Goal: Task Accomplishment & Management: Manage account settings

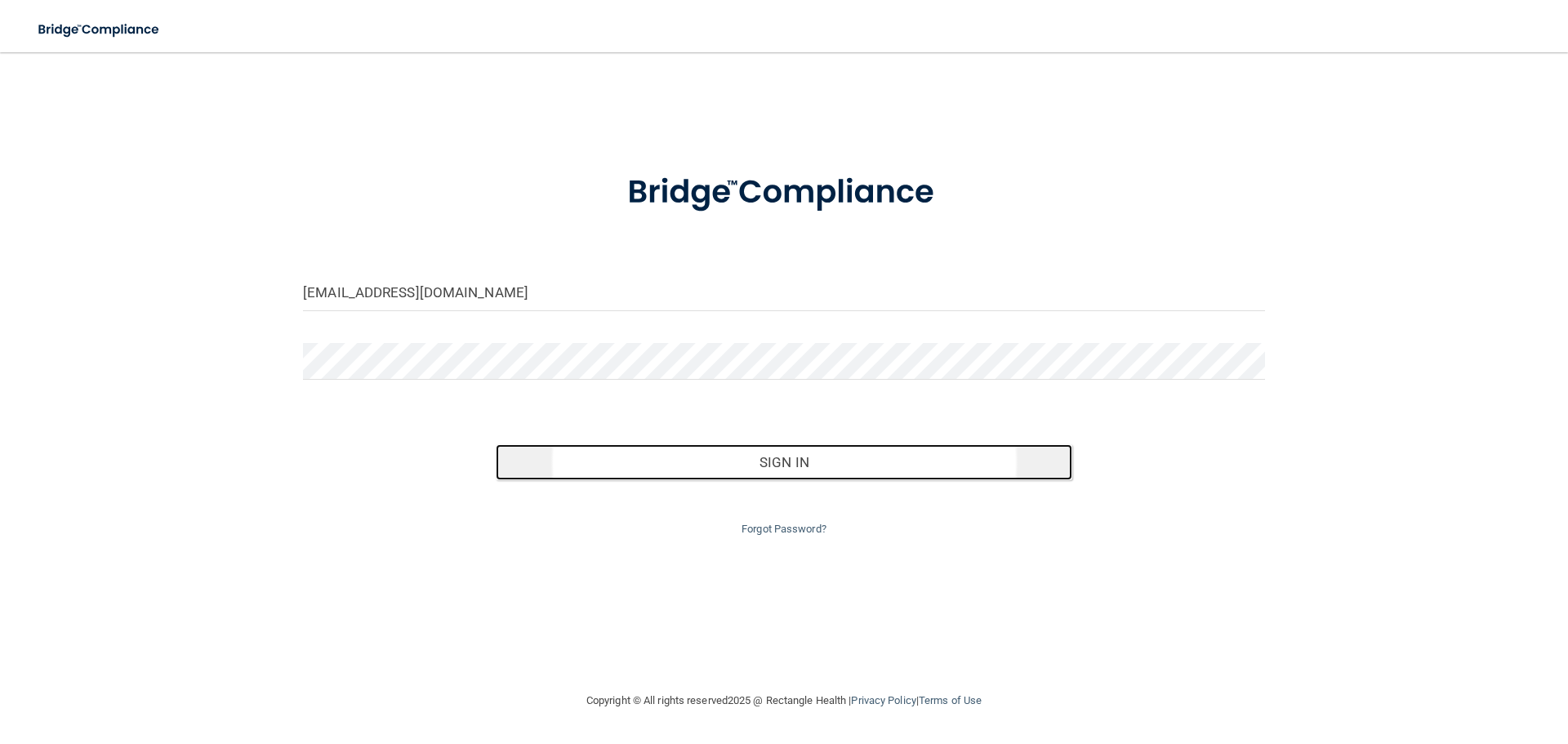
click at [793, 456] on button "Sign In" at bounding box center [784, 462] width 577 height 36
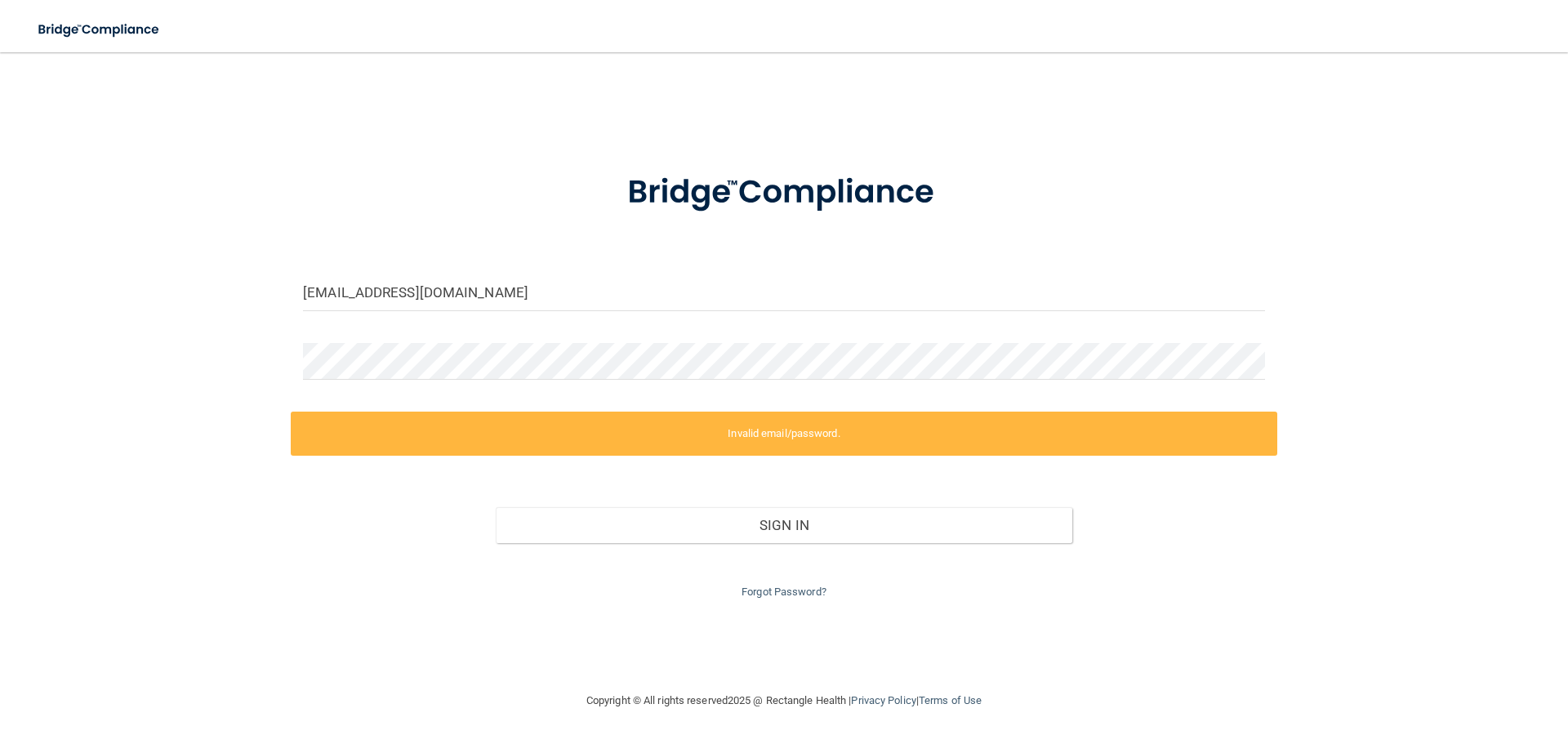
click at [781, 435] on label "Invalid email/password." at bounding box center [784, 434] width 987 height 44
click at [490, 295] on input "mlahall@comcast.net" at bounding box center [784, 292] width 962 height 37
type input "[EMAIL_ADDRESS][DOMAIN_NAME]"
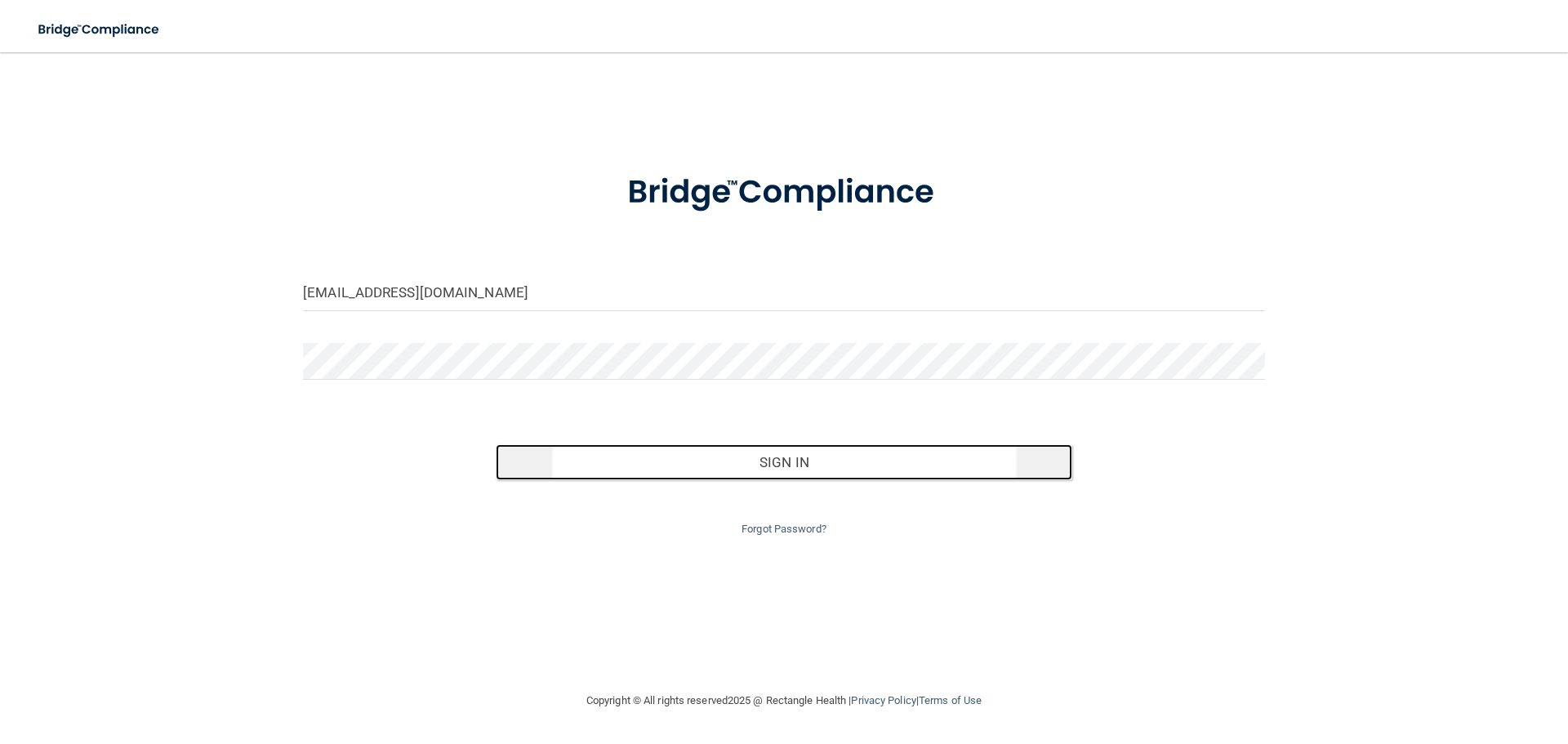
click at [803, 464] on button "Sign In" at bounding box center [784, 462] width 577 height 36
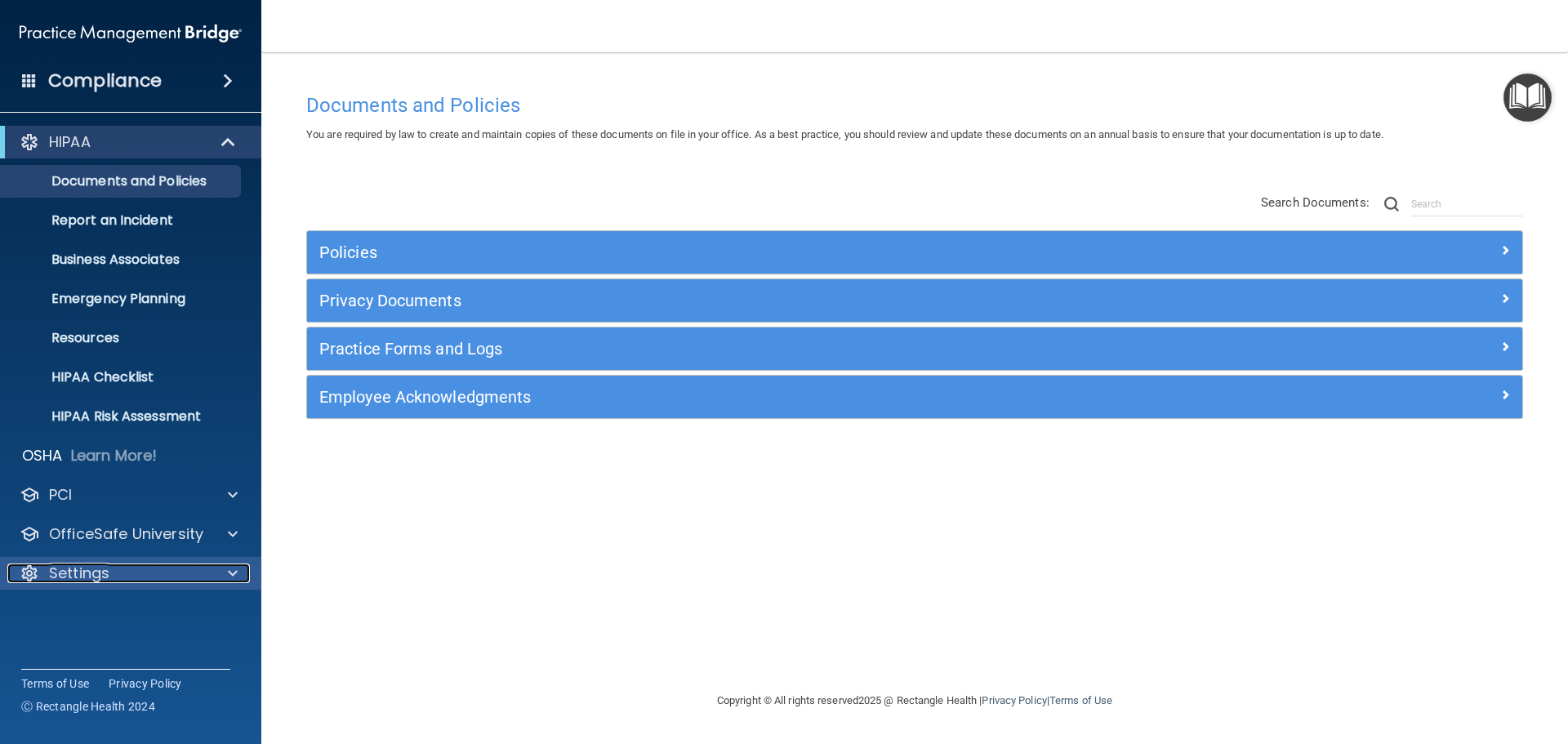
click at [237, 570] on div at bounding box center [230, 573] width 41 height 20
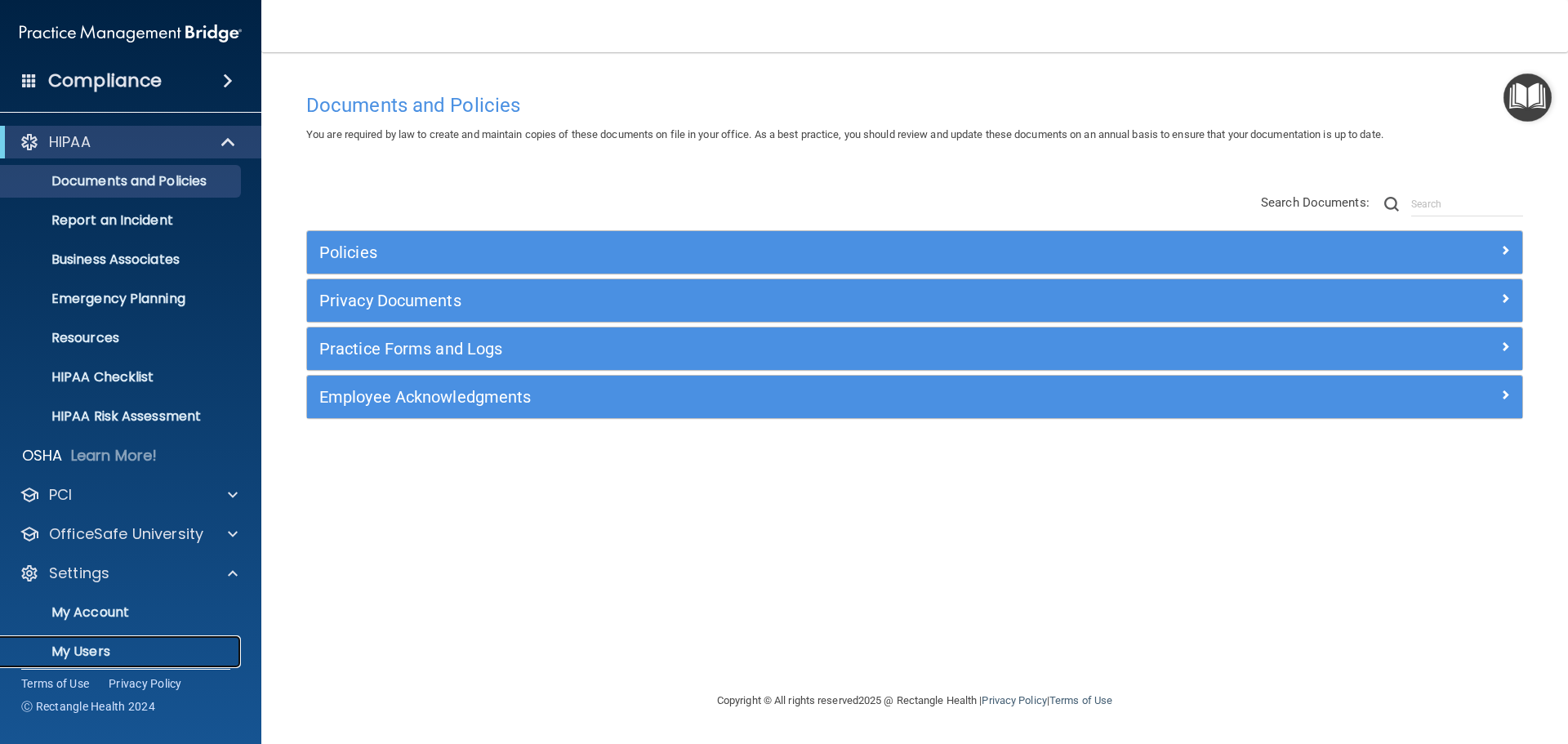
click at [111, 652] on p "My Users" at bounding box center [122, 652] width 223 height 16
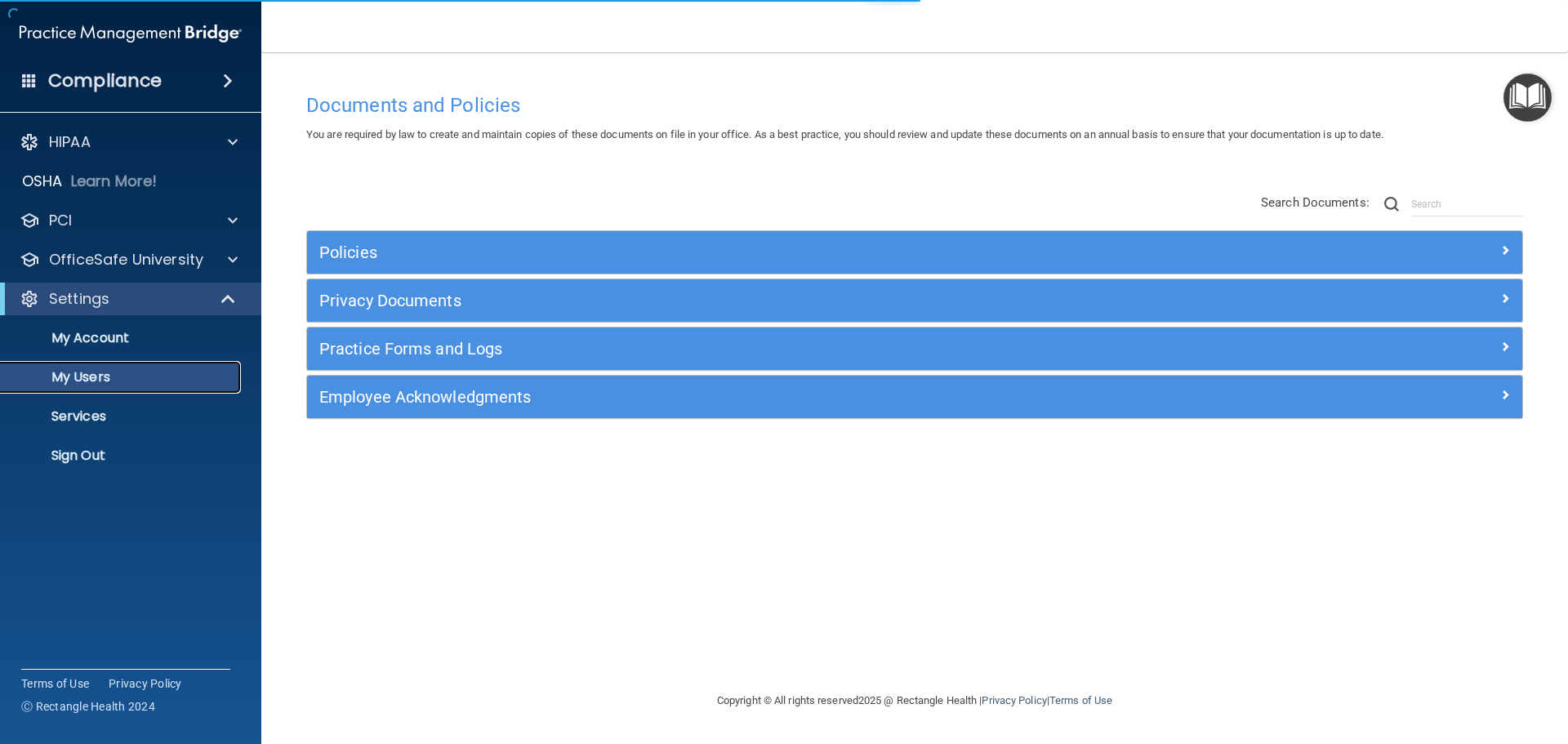
click at [101, 372] on p "My Users" at bounding box center [122, 377] width 223 height 16
select select "20"
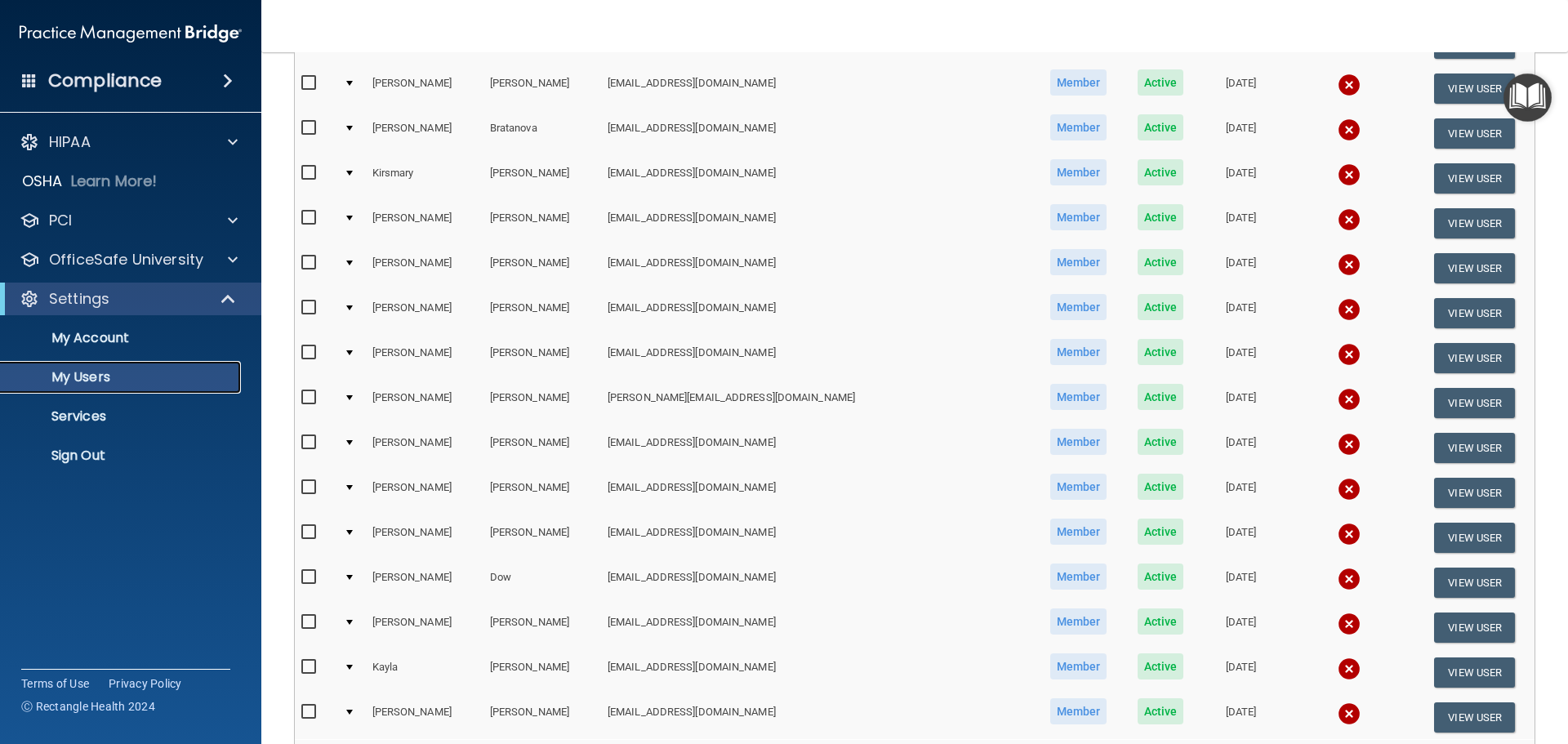
scroll to position [607, 0]
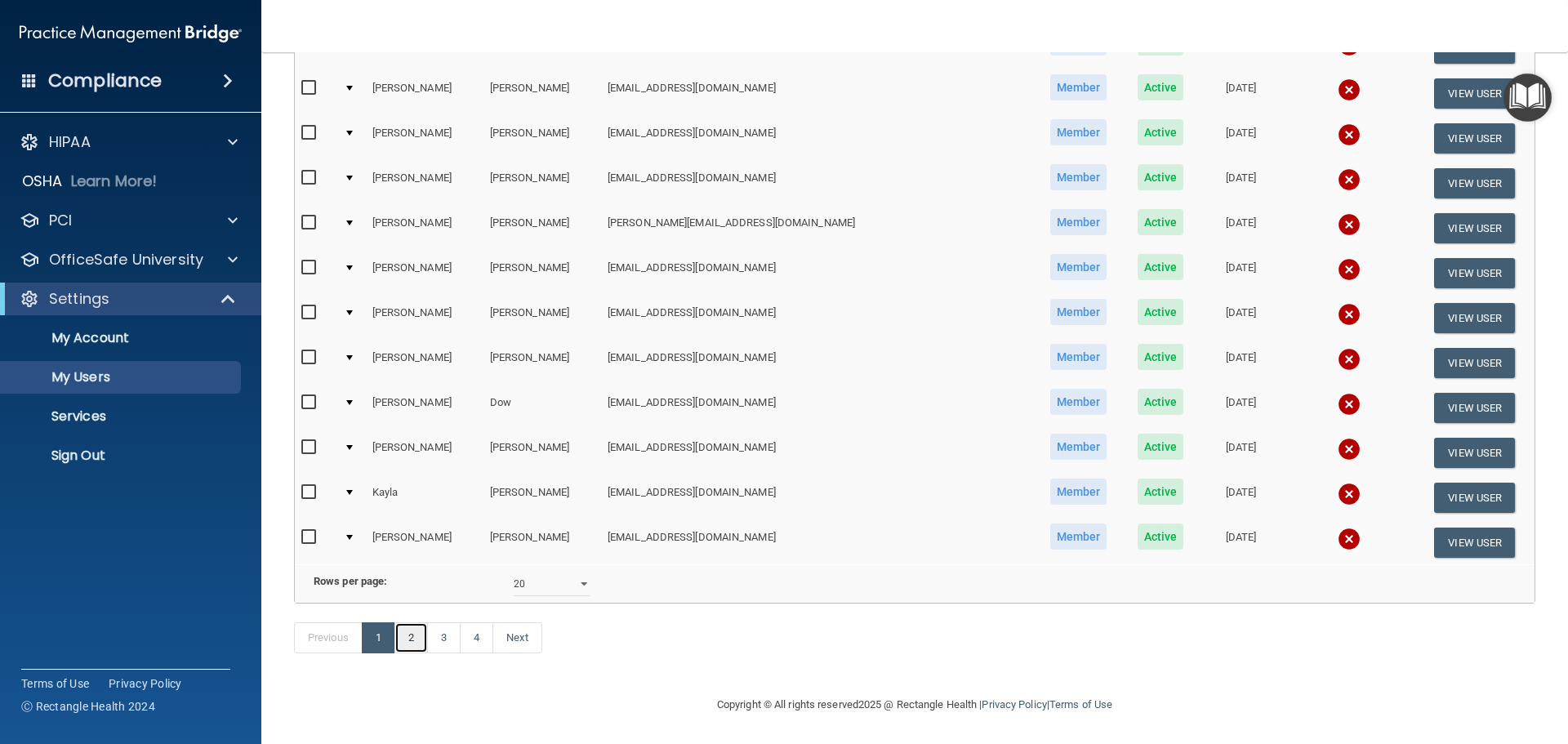
click at [418, 630] on link "2" at bounding box center [411, 638] width 34 height 31
select select "20"
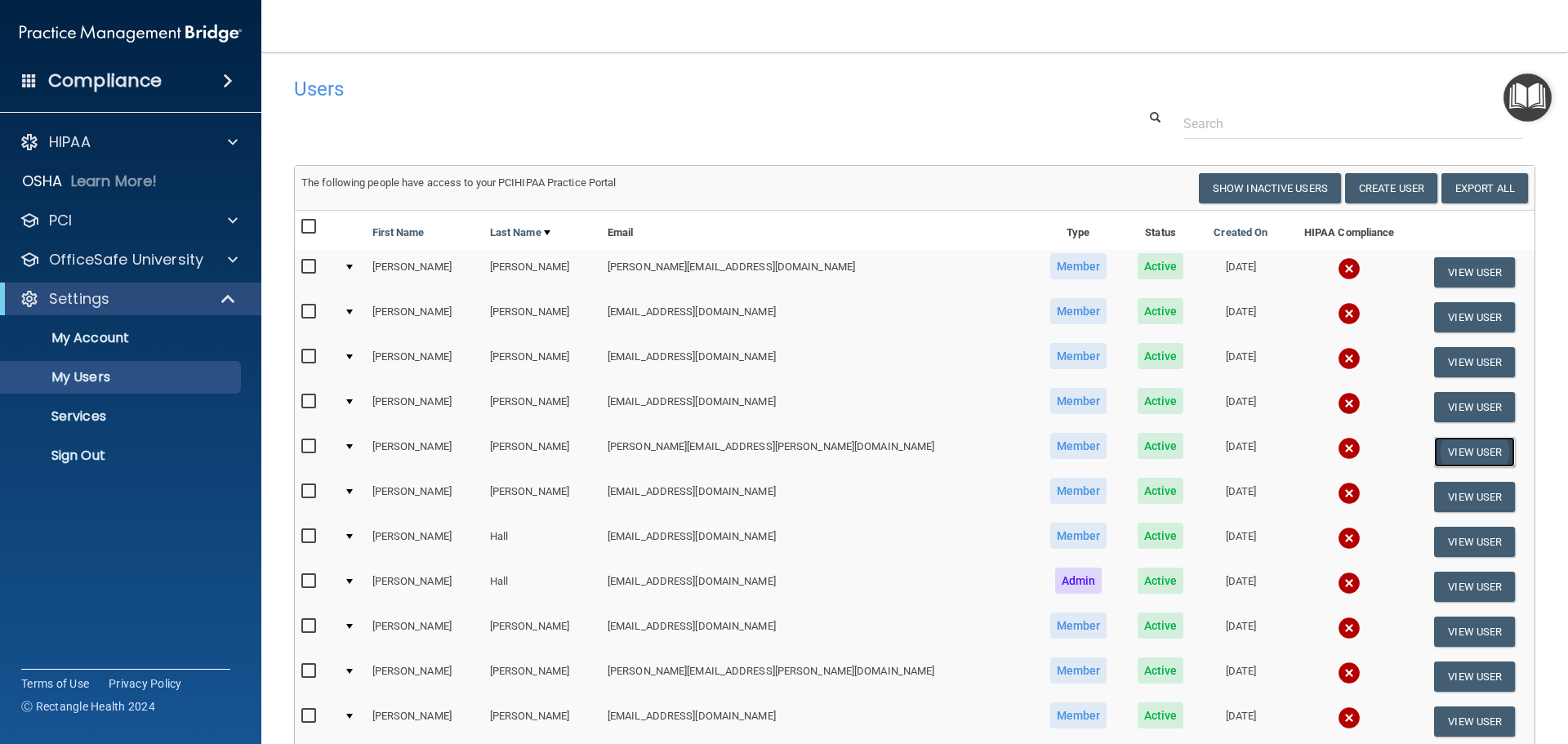
click at [1443, 453] on button "View User" at bounding box center [1474, 452] width 81 height 30
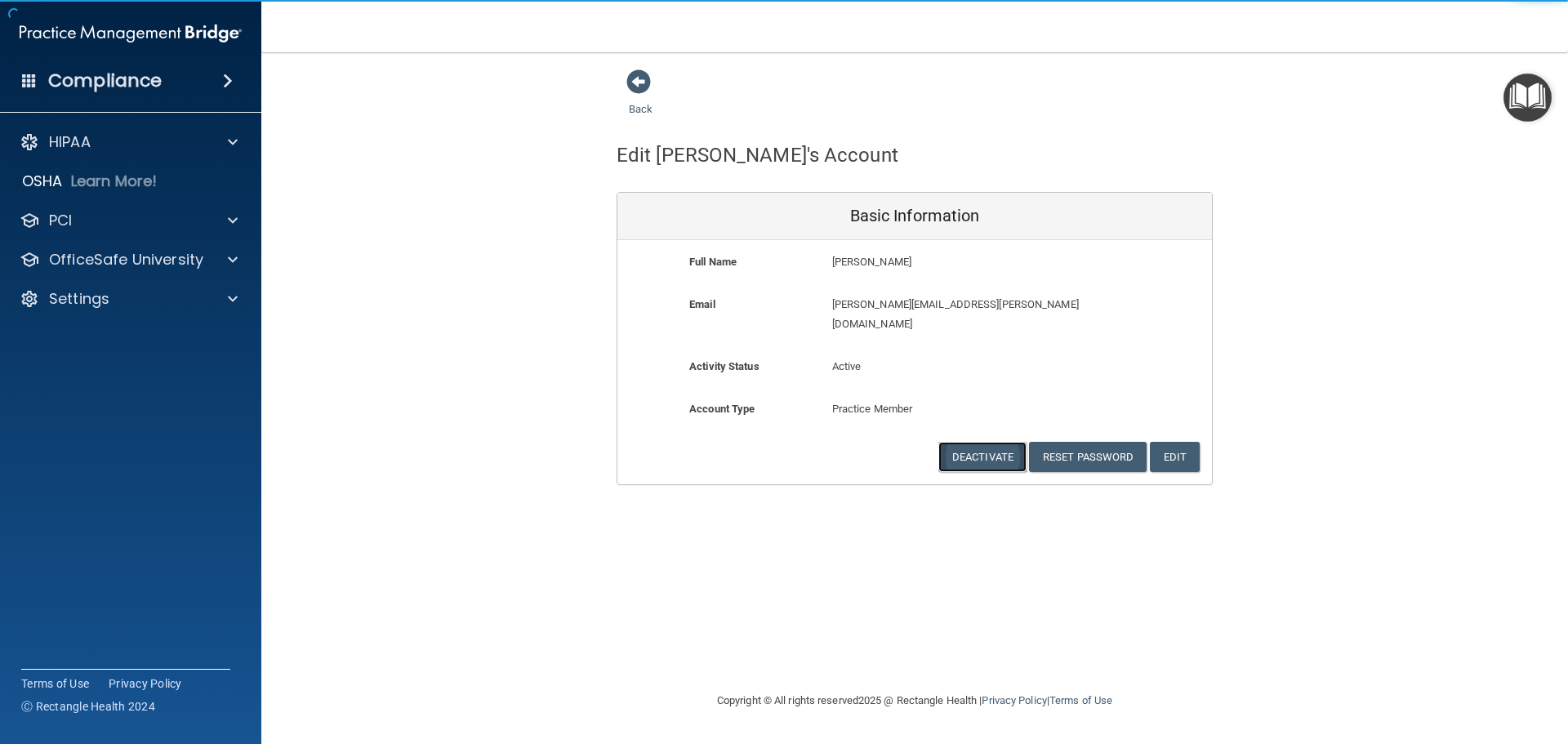
click at [978, 442] on button "Deactivate" at bounding box center [983, 457] width 88 height 30
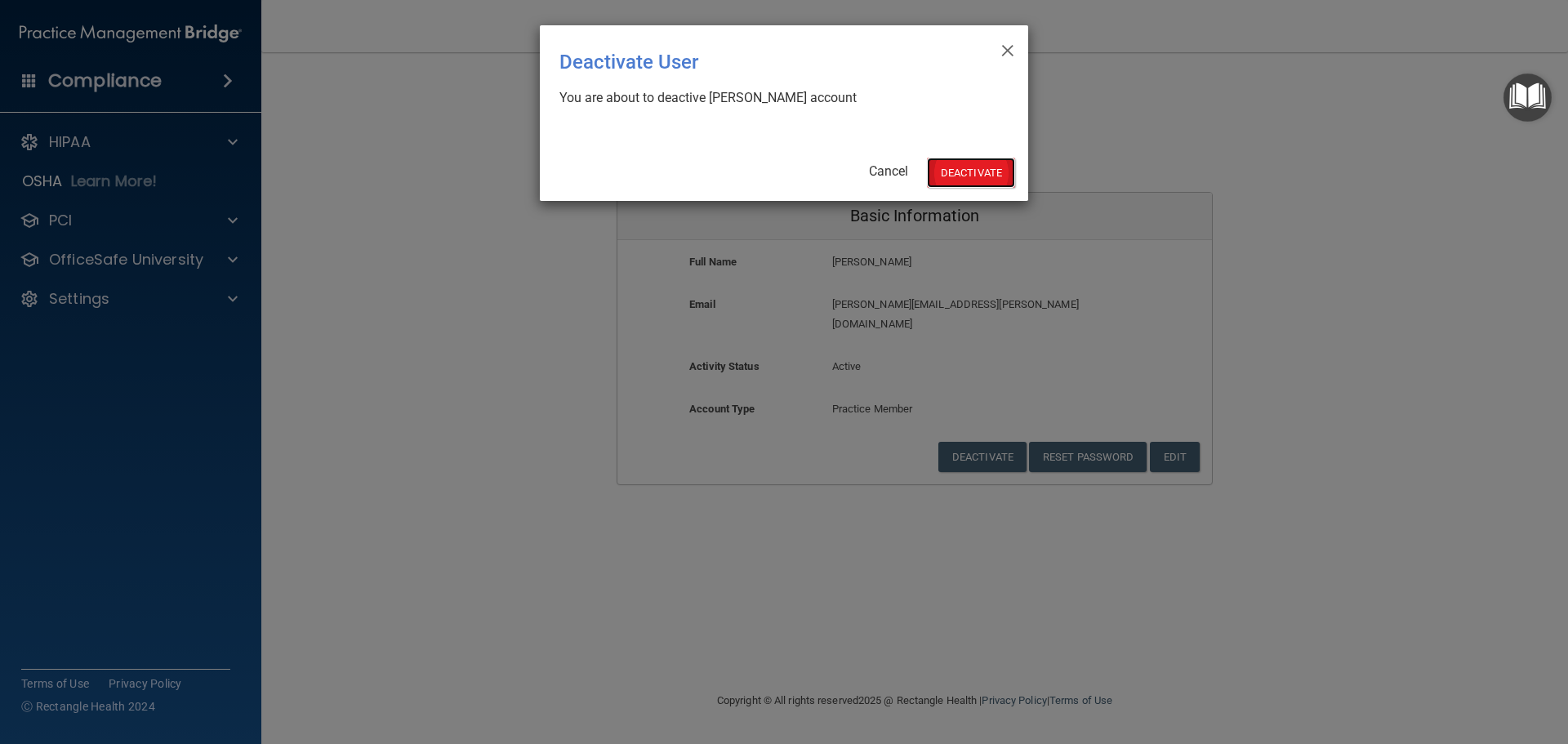
click at [987, 169] on button "Deactivate" at bounding box center [971, 172] width 88 height 30
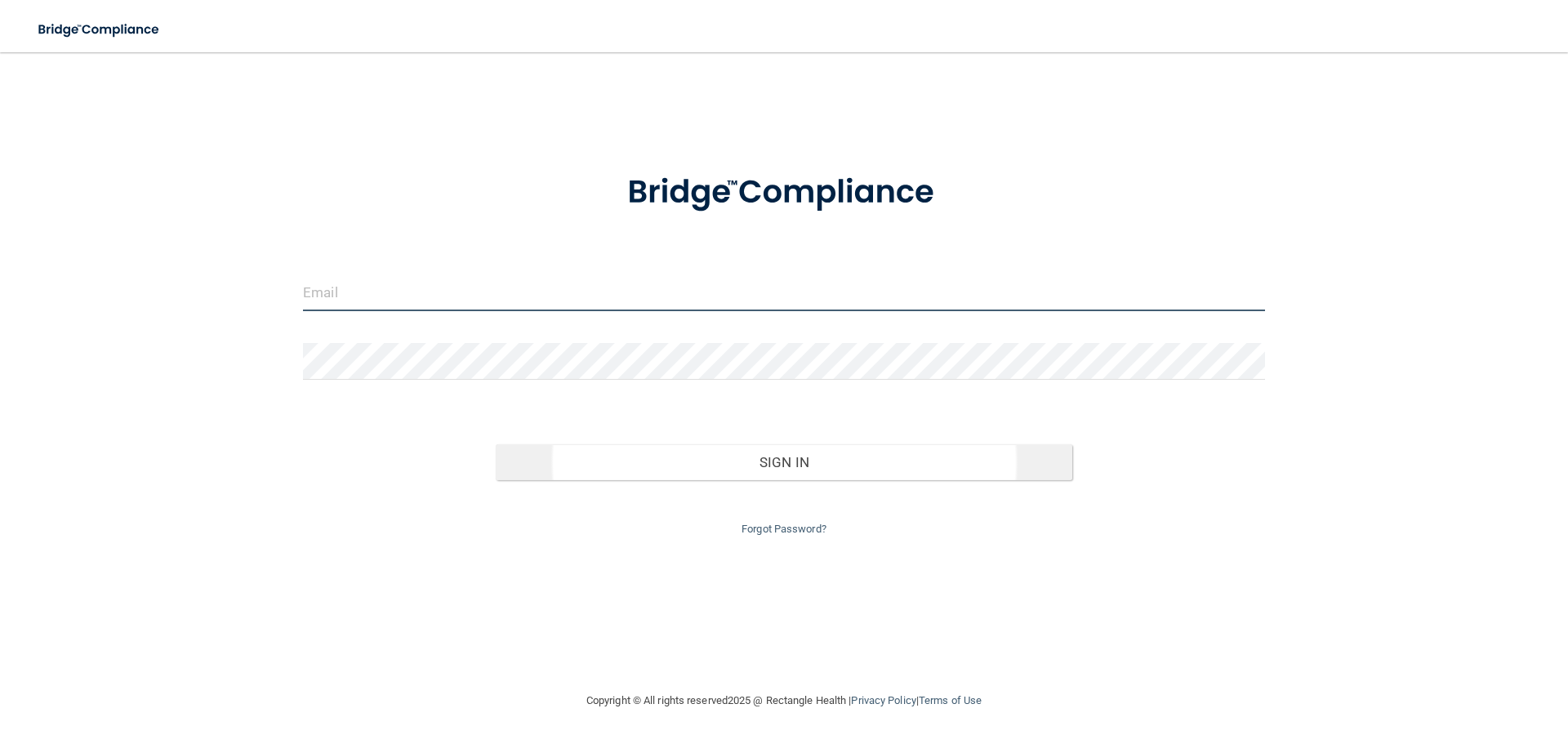
type input "[EMAIL_ADDRESS][DOMAIN_NAME]"
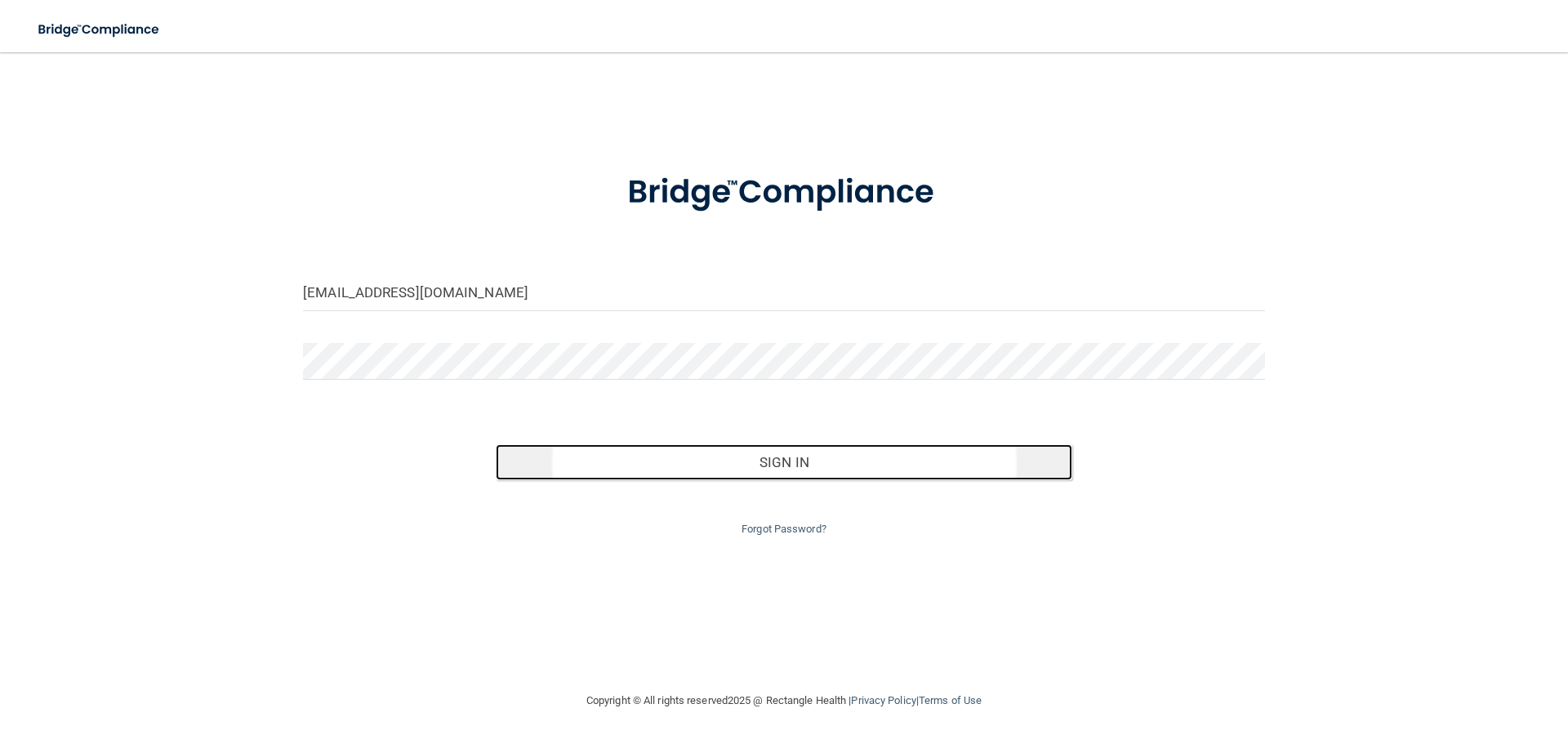
click at [811, 461] on button "Sign In" at bounding box center [784, 462] width 577 height 36
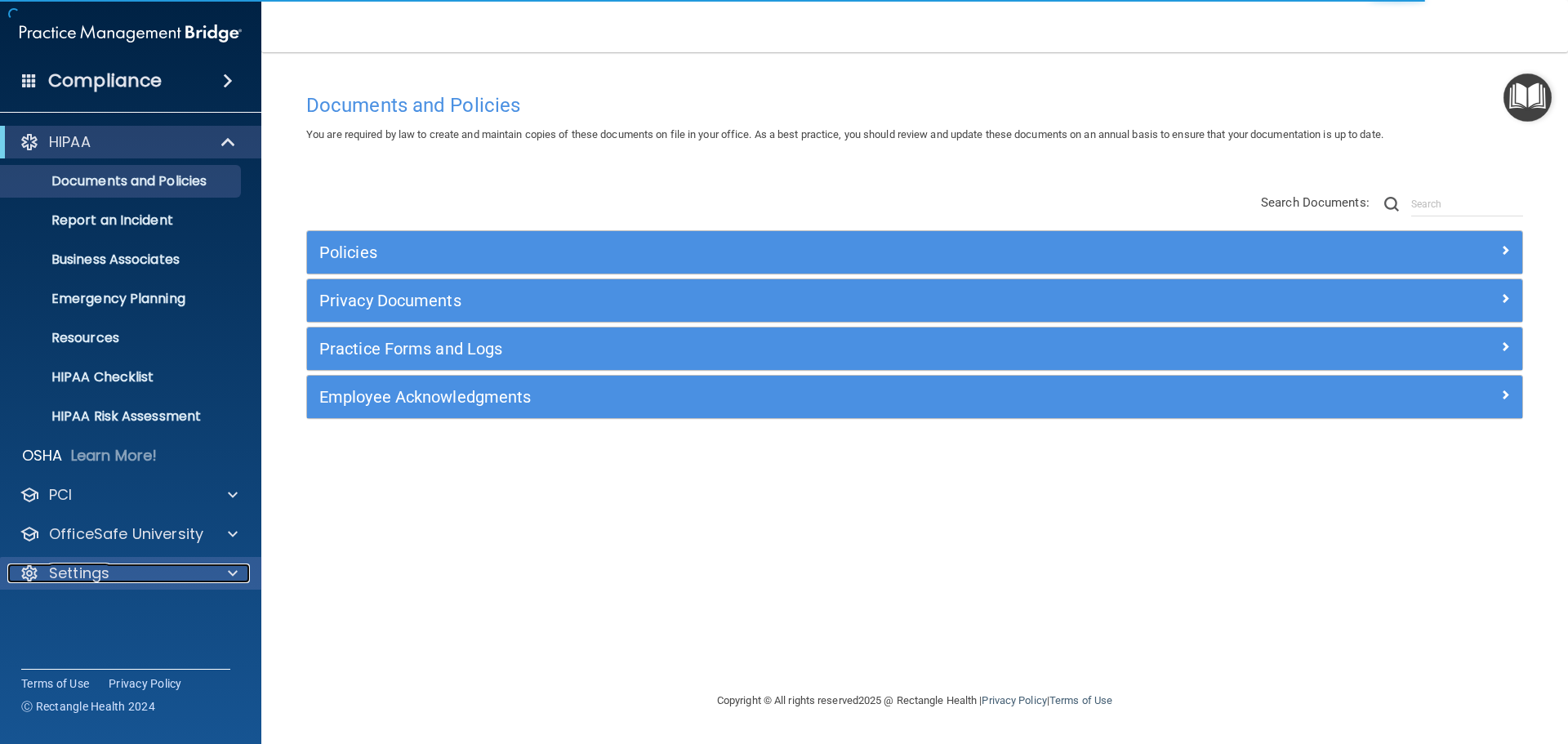
click at [230, 571] on span at bounding box center [233, 573] width 10 height 20
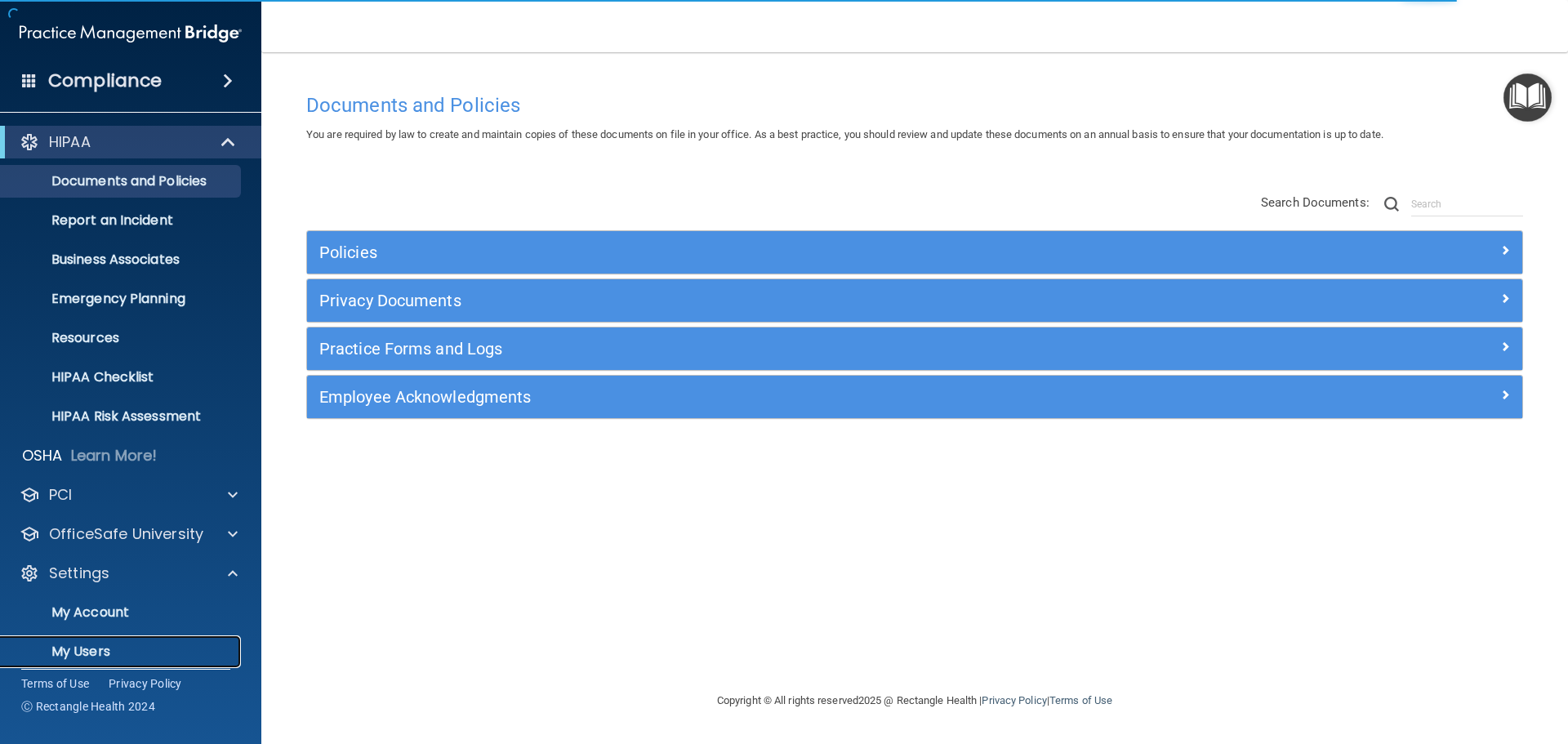
click at [88, 649] on p "My Users" at bounding box center [122, 652] width 223 height 16
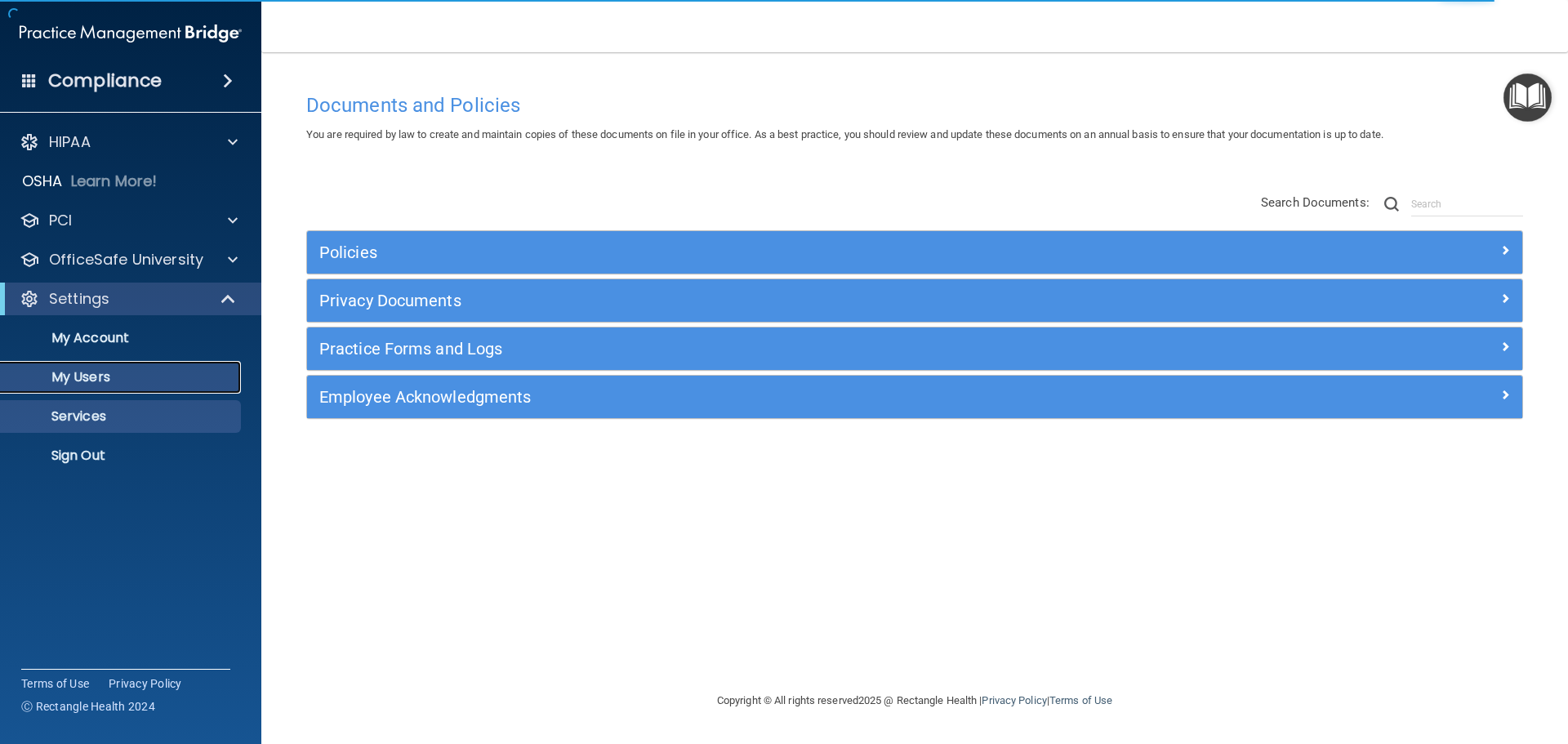
select select "20"
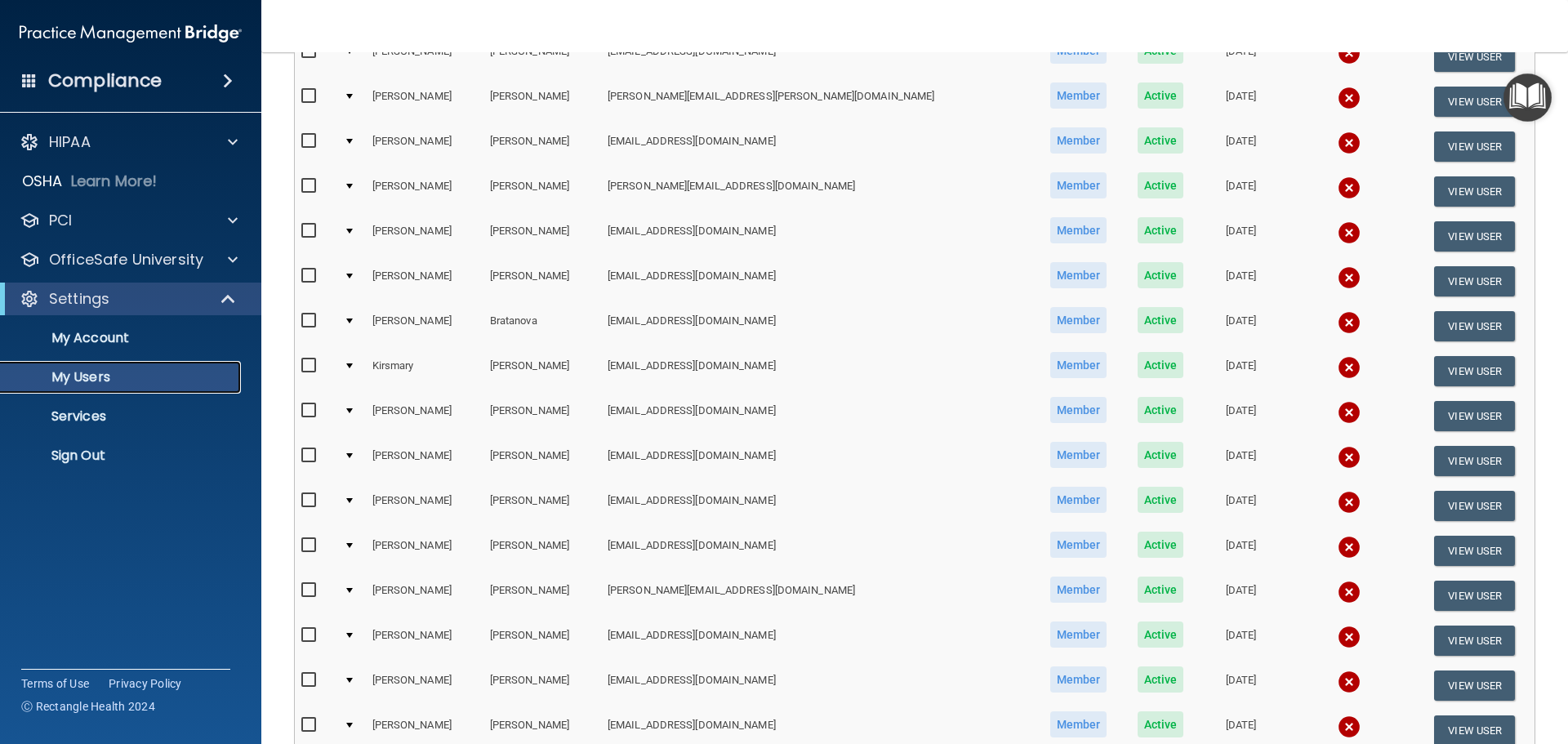
scroll to position [245, 0]
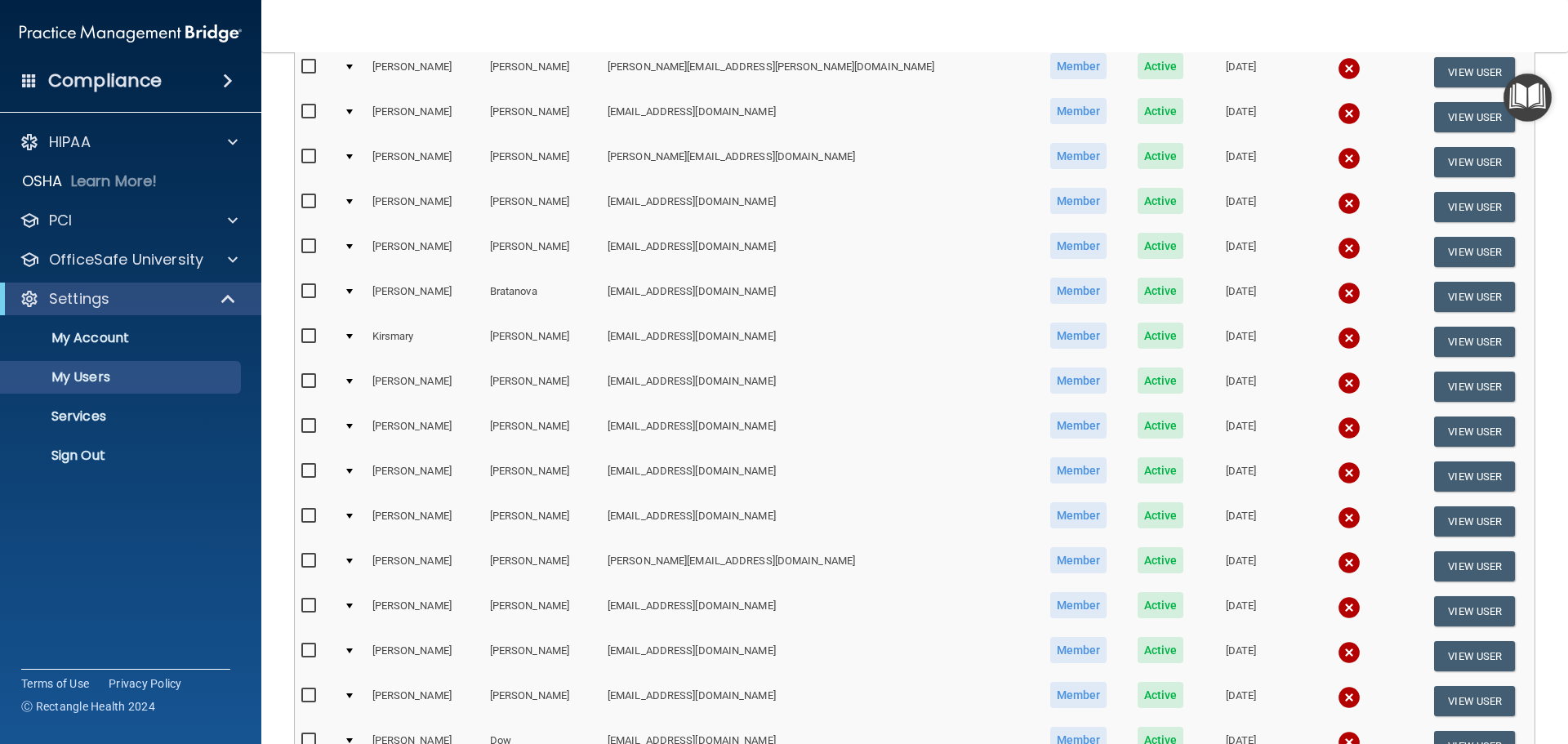
click at [311, 608] on input "checkbox" at bounding box center [310, 606] width 19 height 13
checkbox input "true"
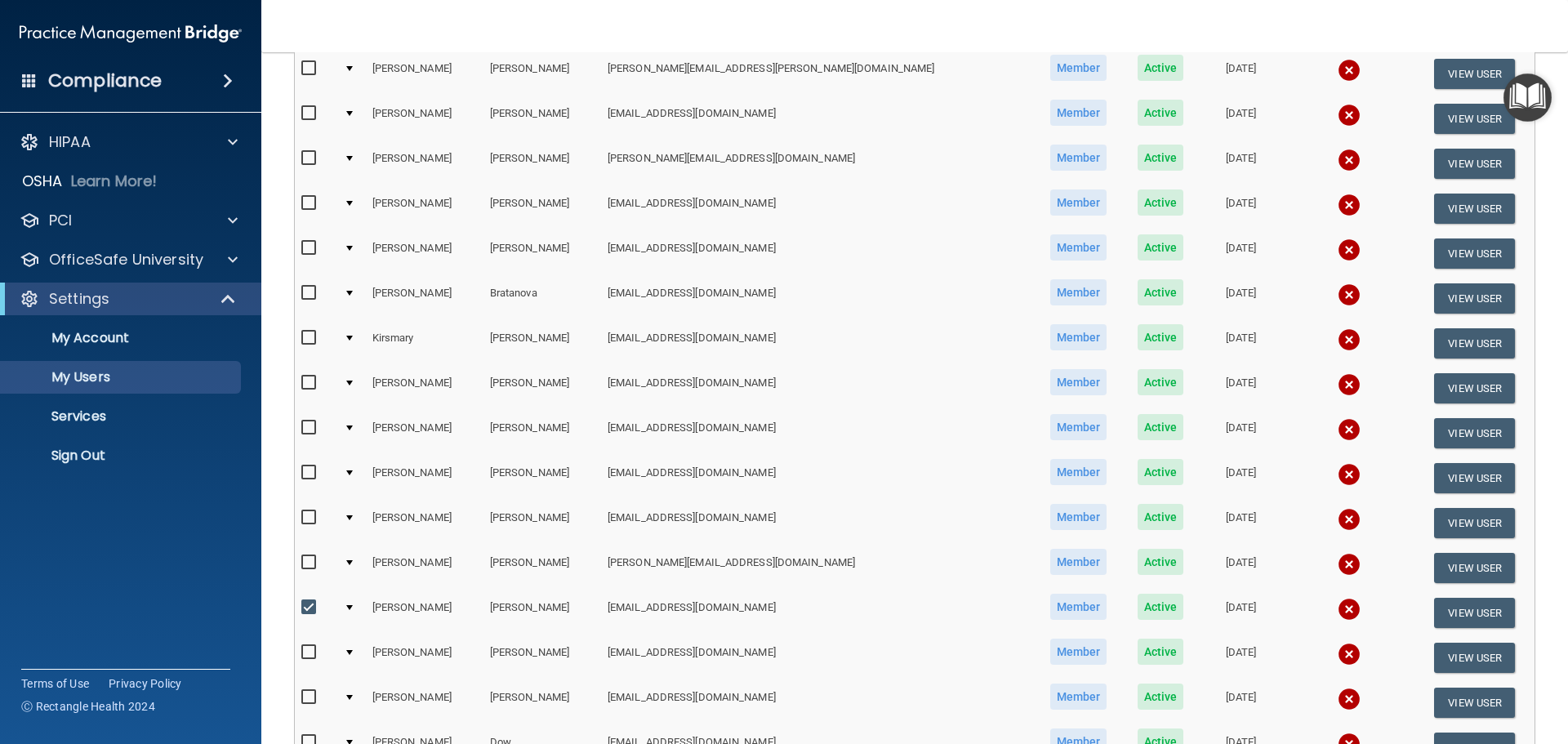
scroll to position [246, 0]
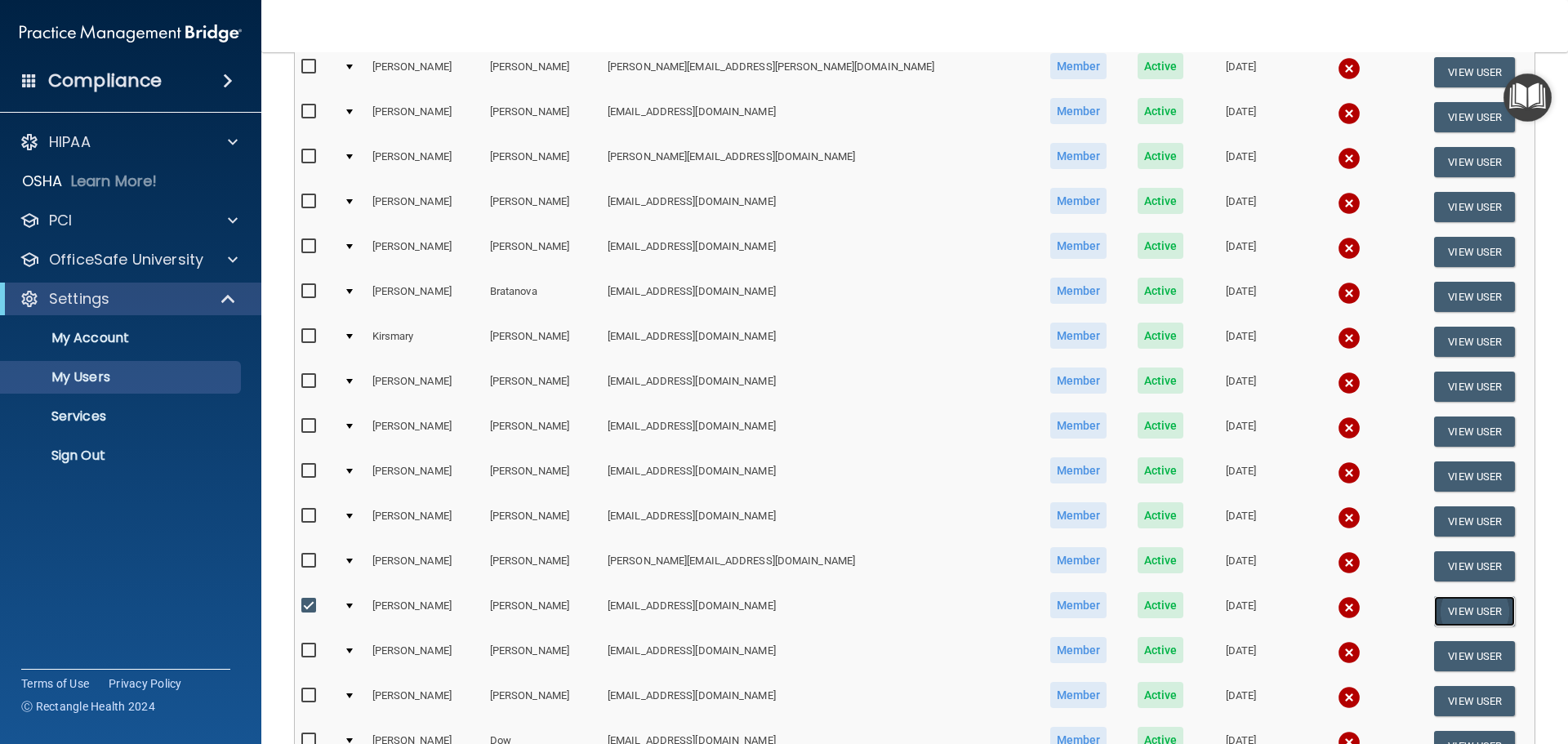
click at [1434, 618] on button "View User" at bounding box center [1474, 611] width 81 height 30
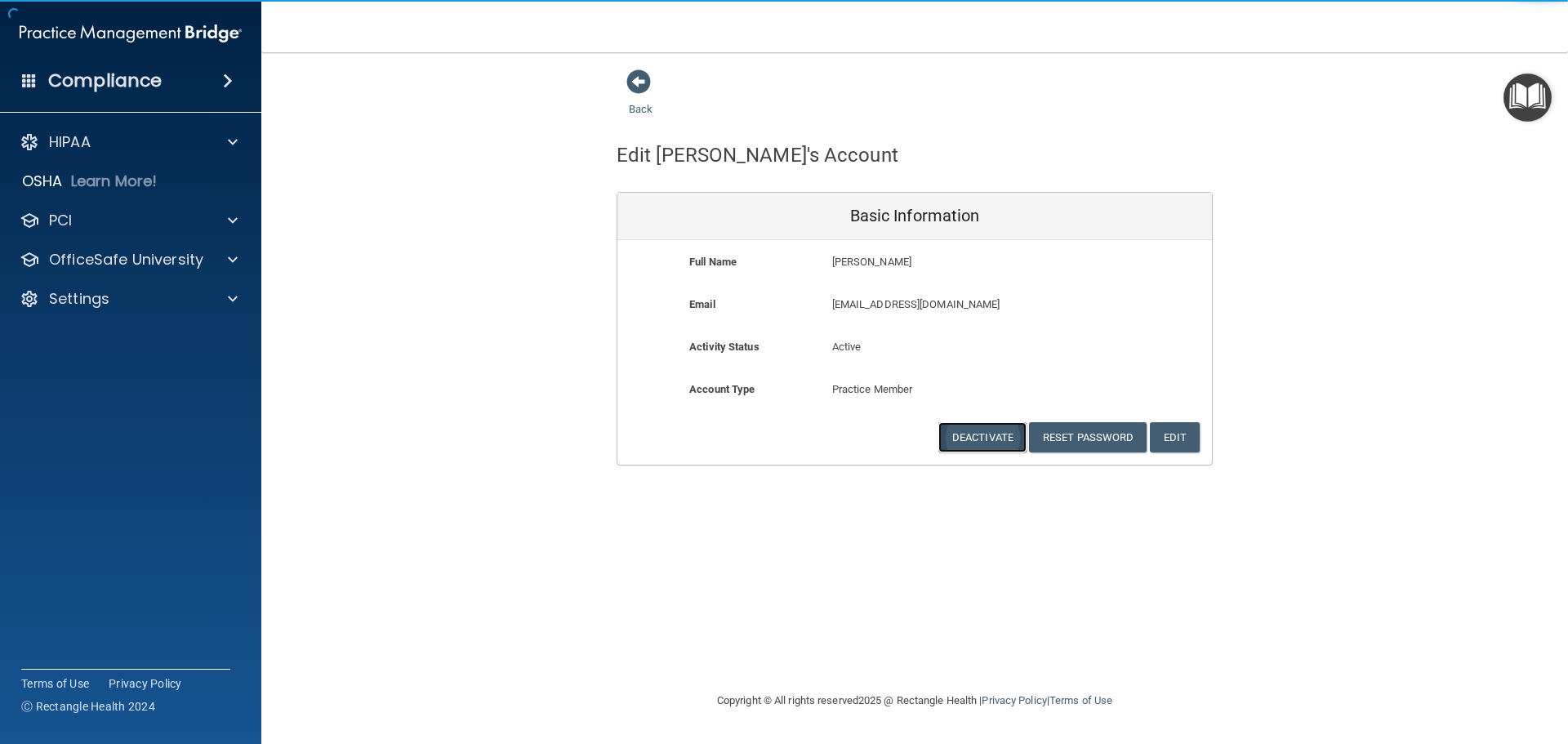
click at [983, 434] on button "Deactivate" at bounding box center [983, 437] width 88 height 30
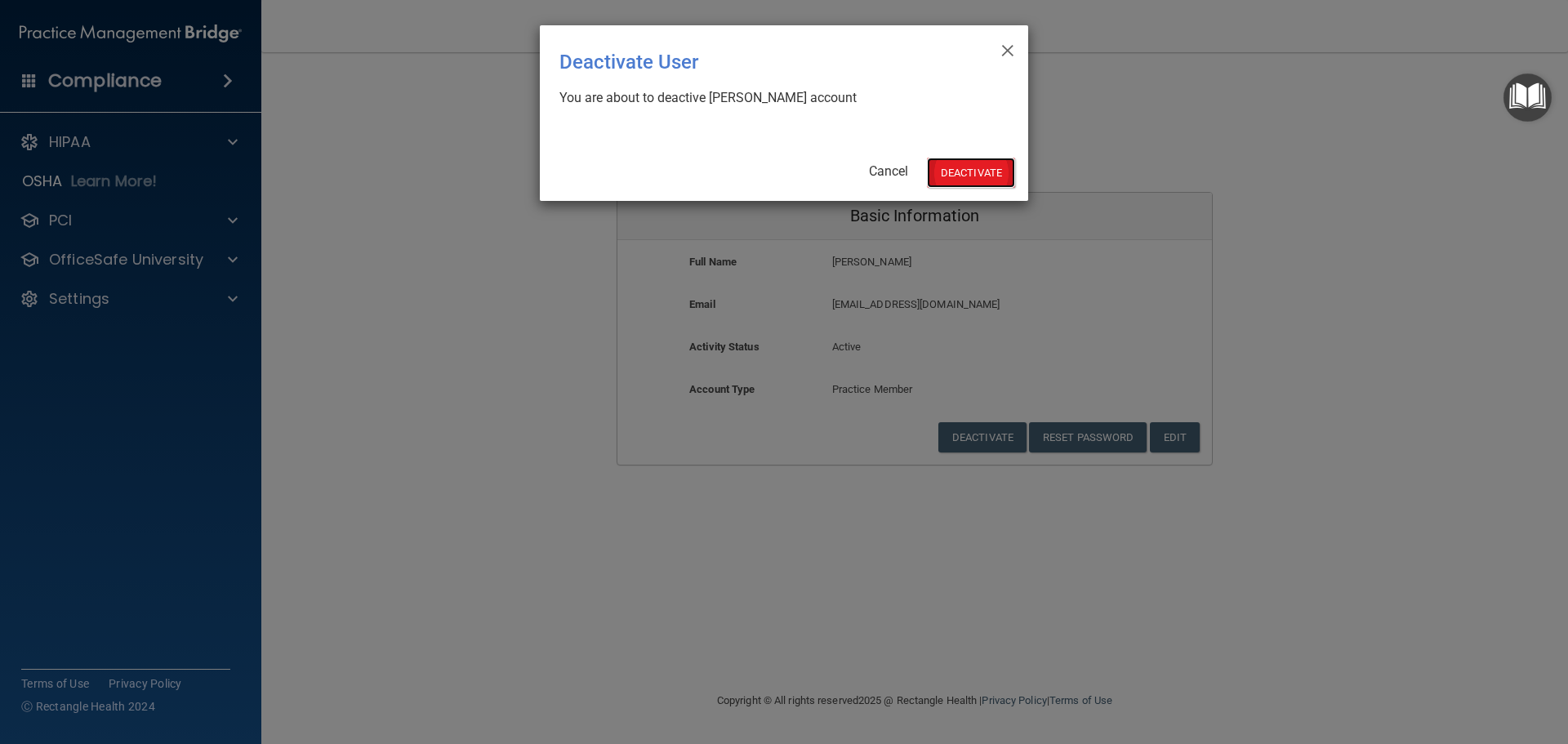
click at [966, 166] on button "Deactivate" at bounding box center [971, 172] width 88 height 30
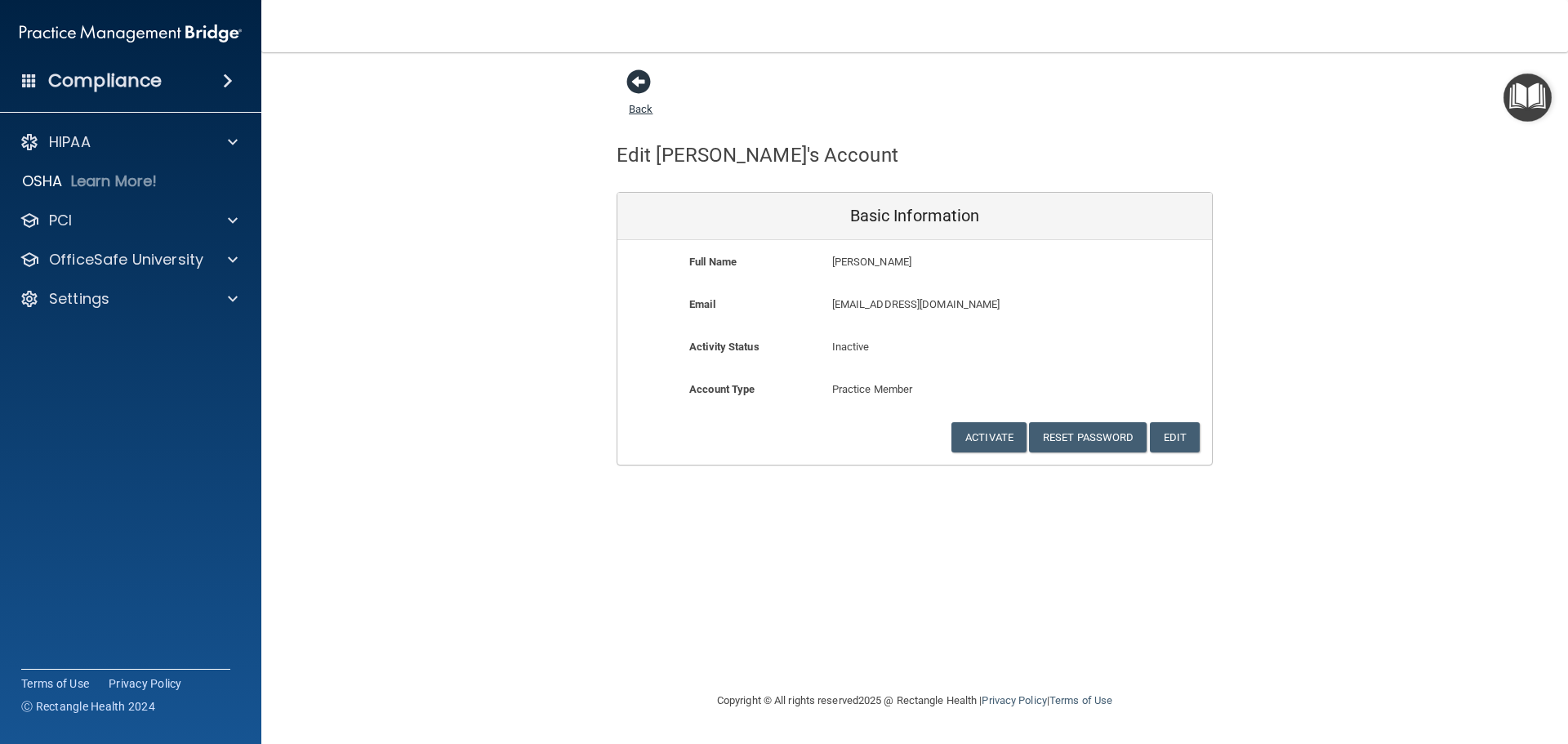
click at [638, 79] on span at bounding box center [639, 82] width 25 height 25
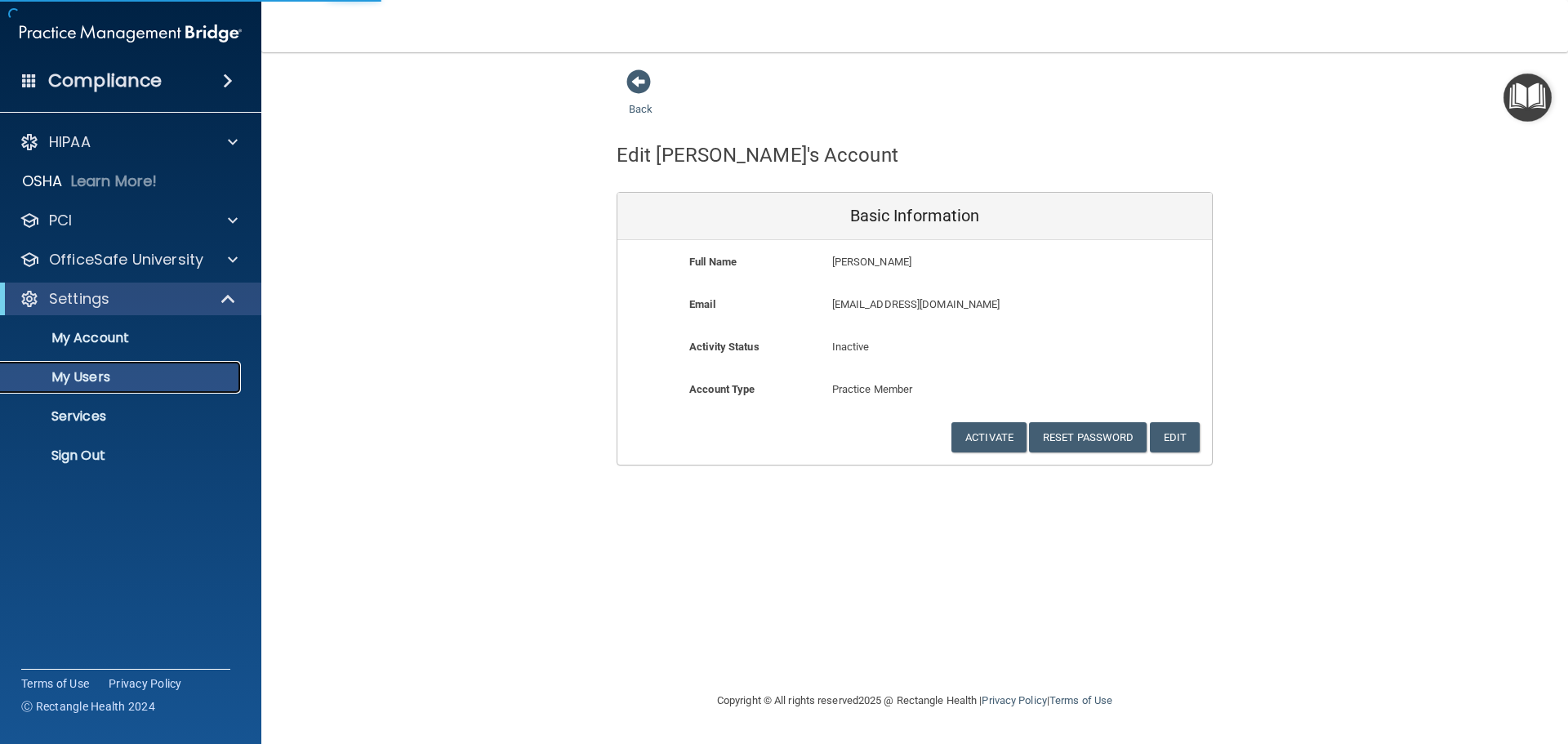
click at [99, 378] on p "My Users" at bounding box center [122, 377] width 223 height 16
select select "20"
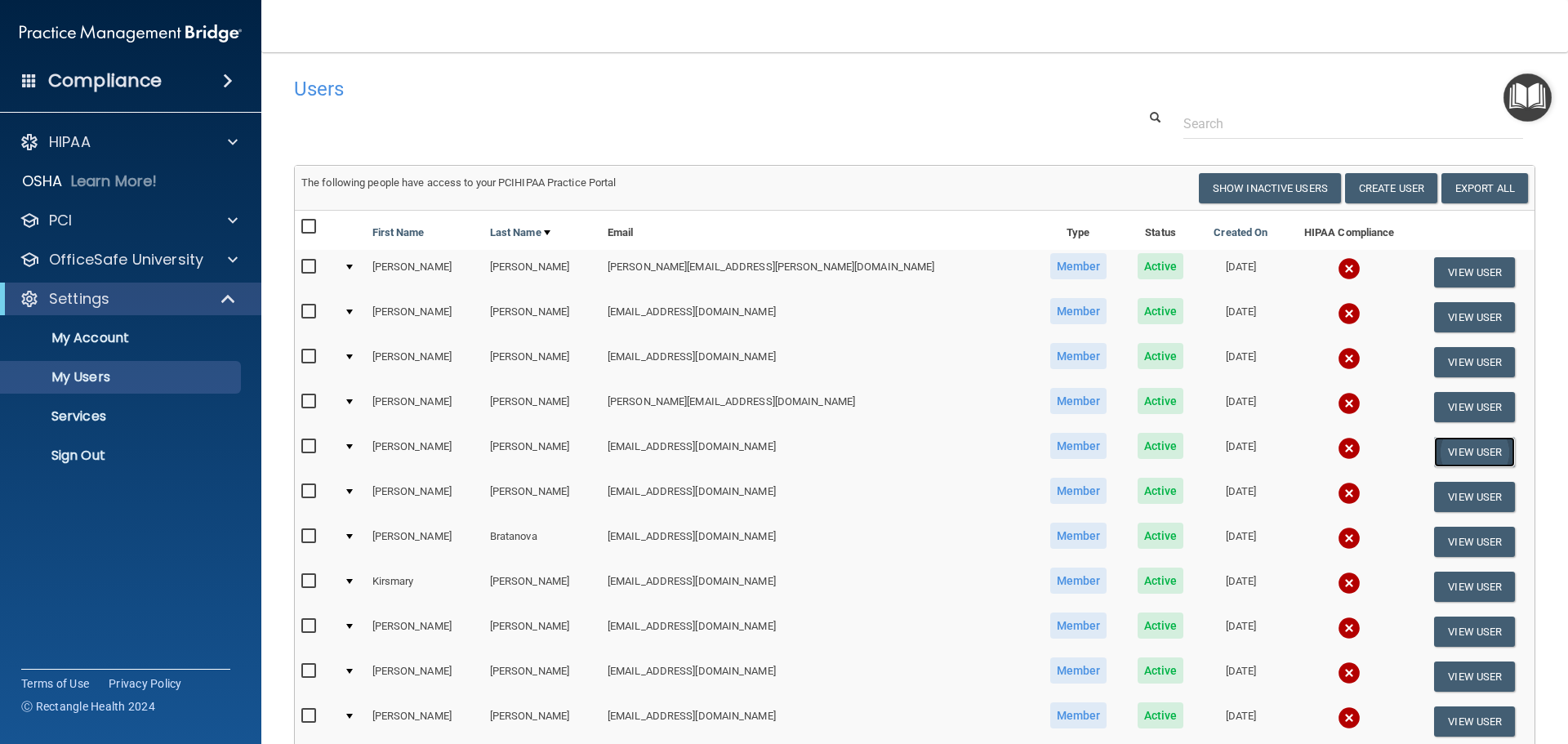
click at [1442, 447] on button "View User" at bounding box center [1474, 452] width 81 height 30
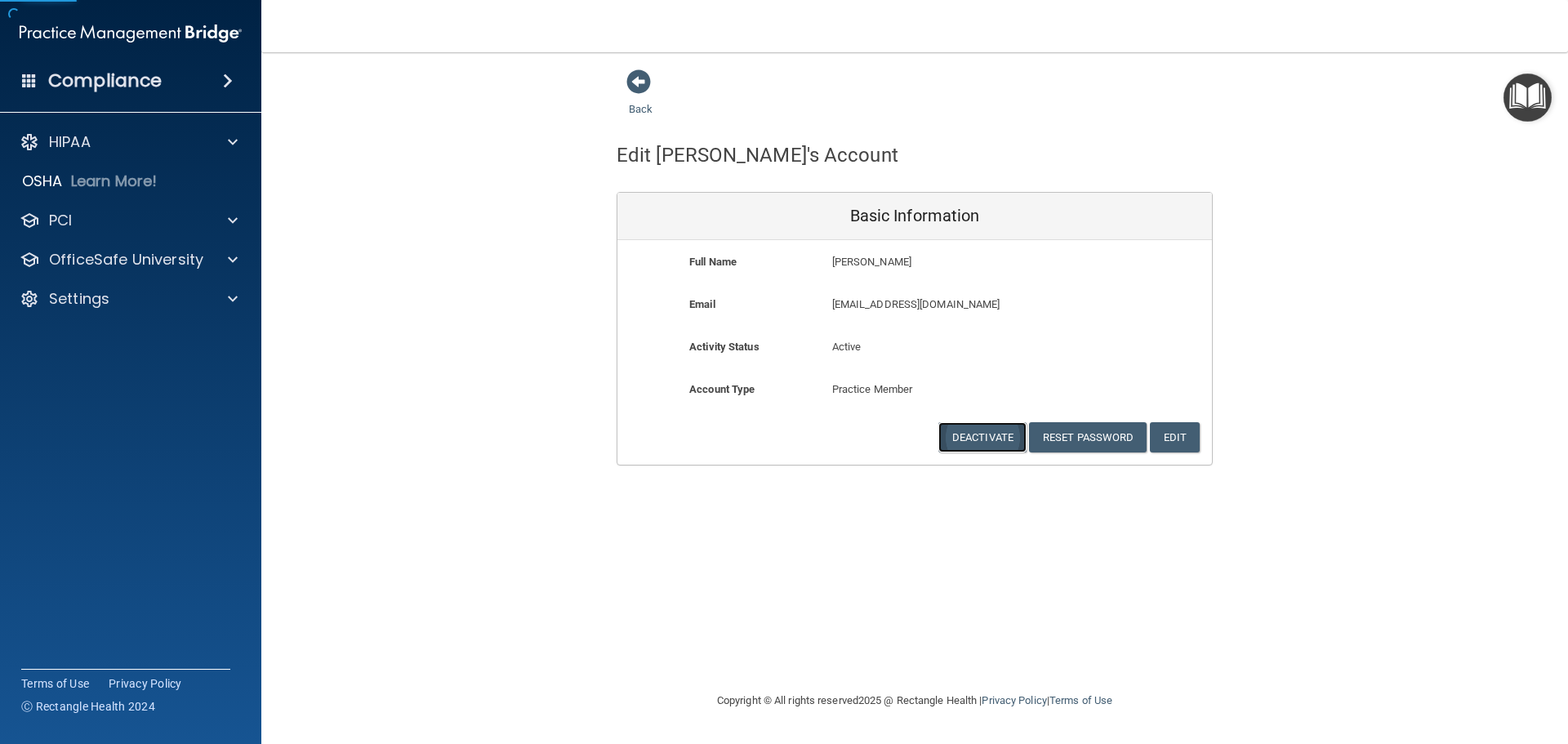
click at [989, 440] on button "Deactivate" at bounding box center [983, 437] width 88 height 30
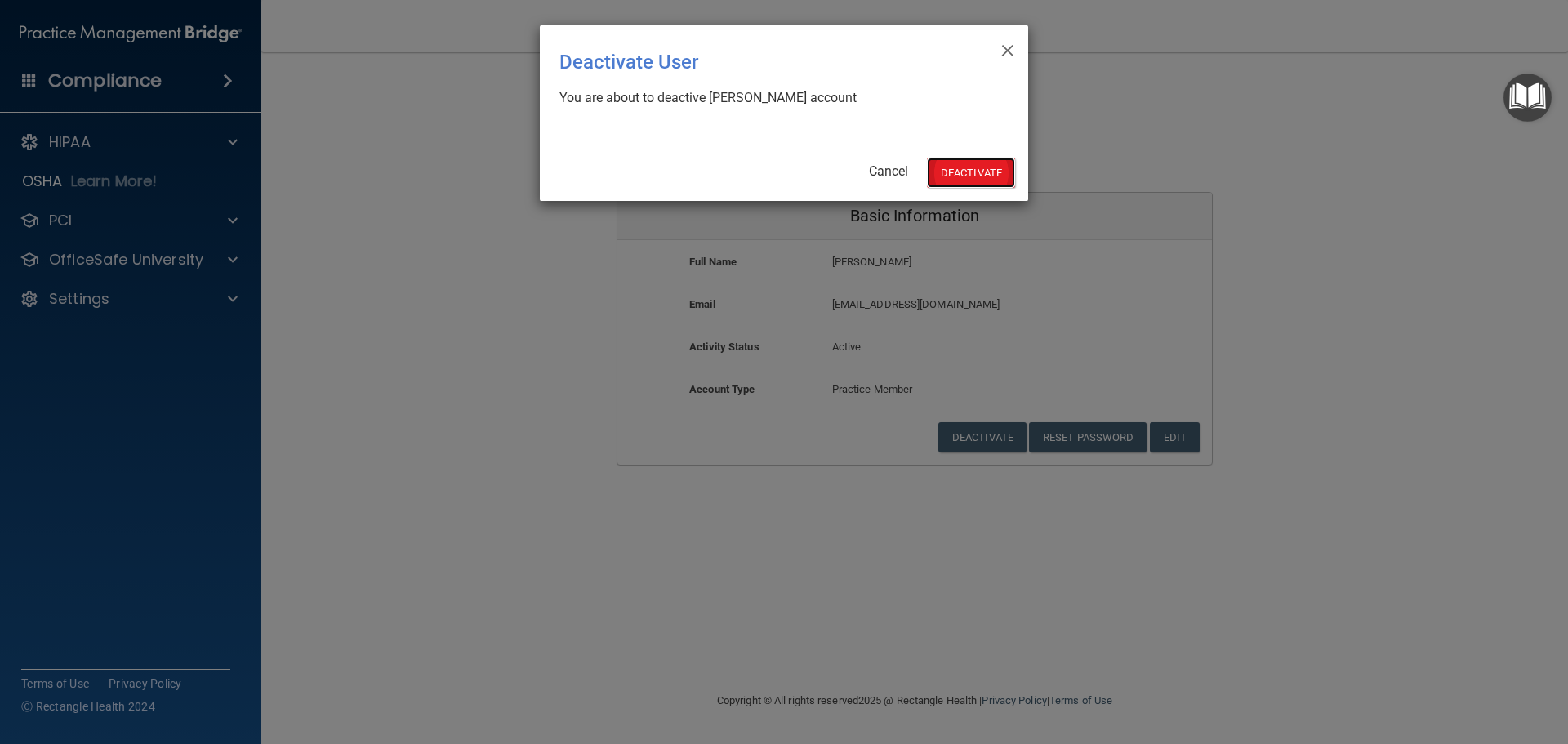
click at [966, 183] on button "Deactivate" at bounding box center [971, 172] width 88 height 30
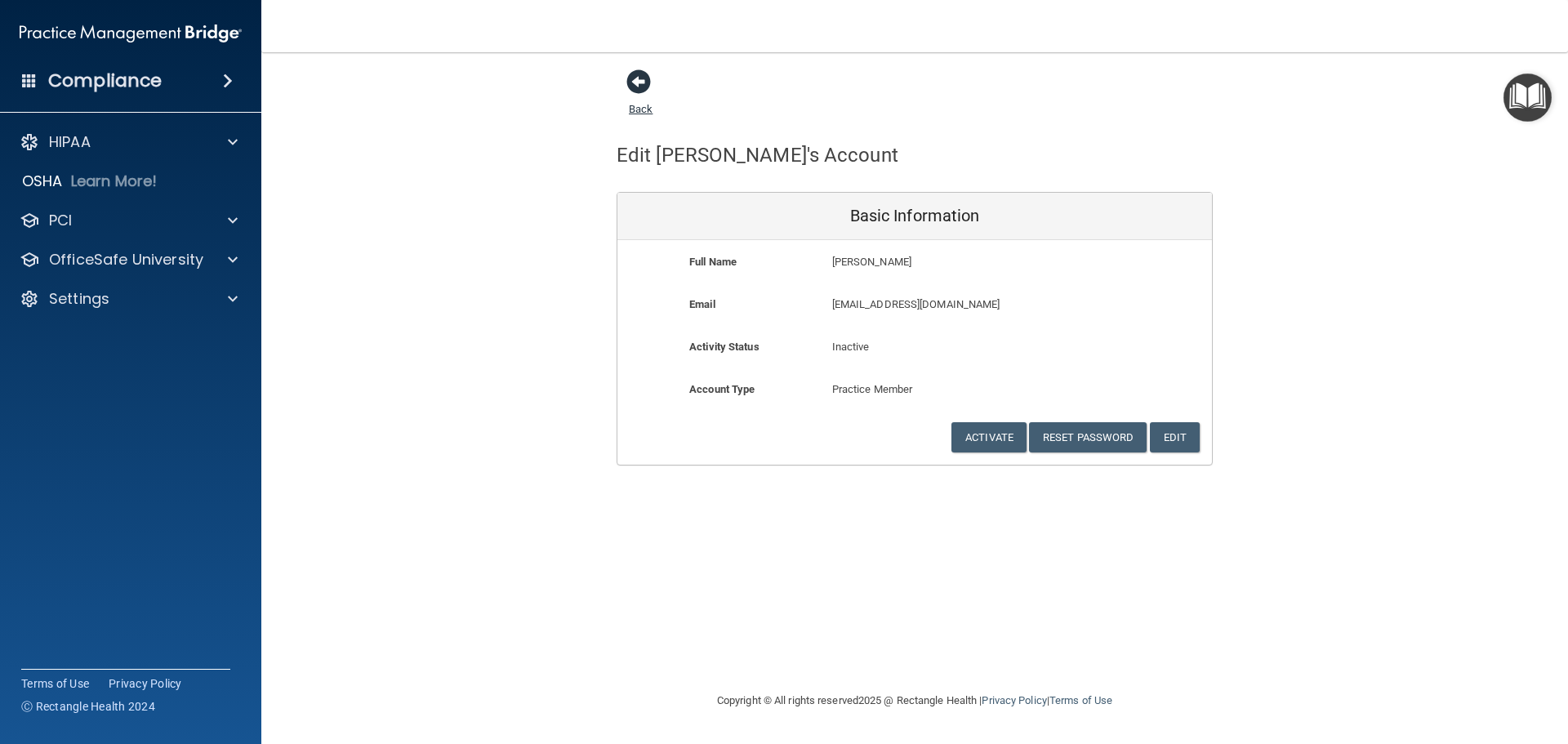
click at [640, 80] on span at bounding box center [639, 82] width 25 height 25
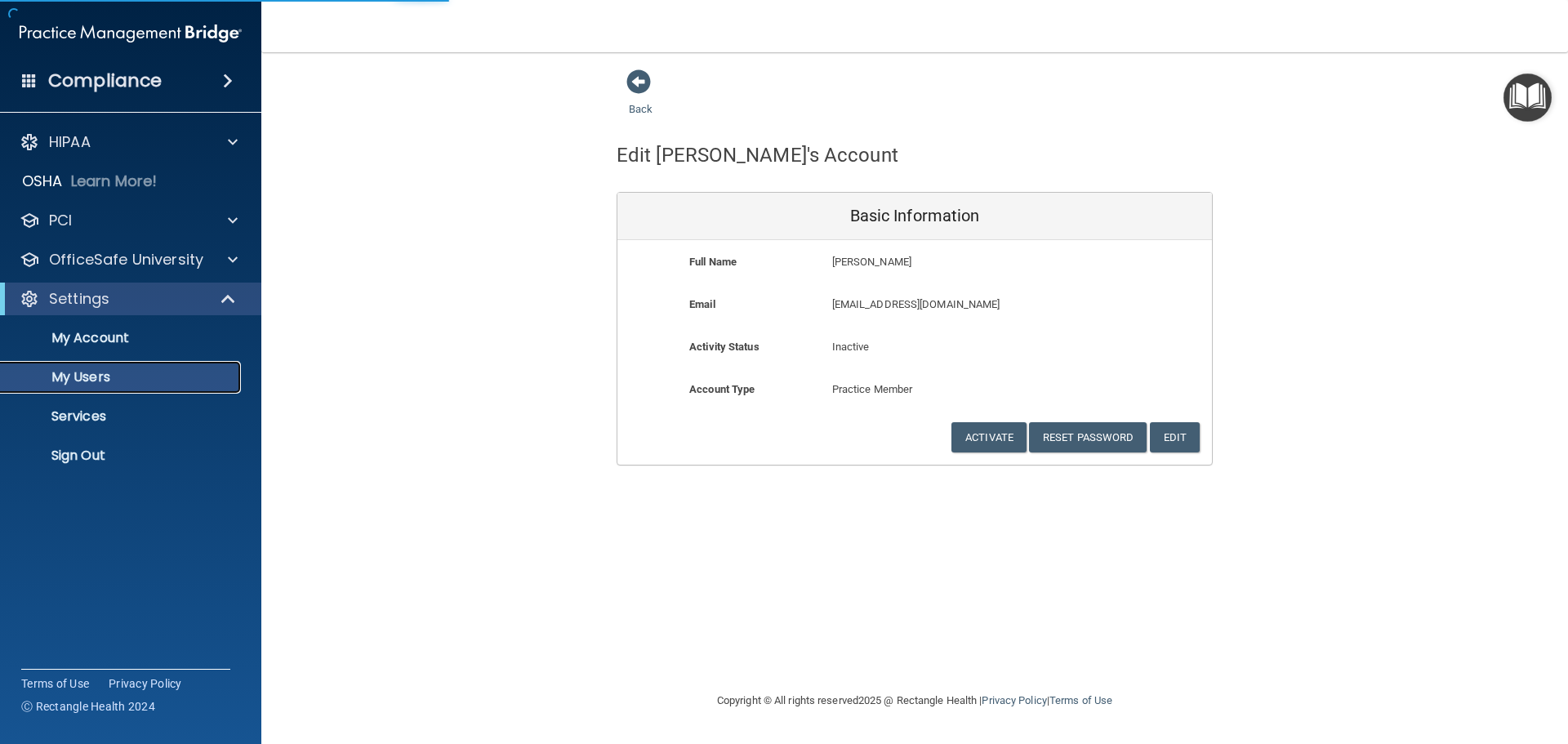
click at [65, 376] on p "My Users" at bounding box center [122, 377] width 223 height 16
select select "20"
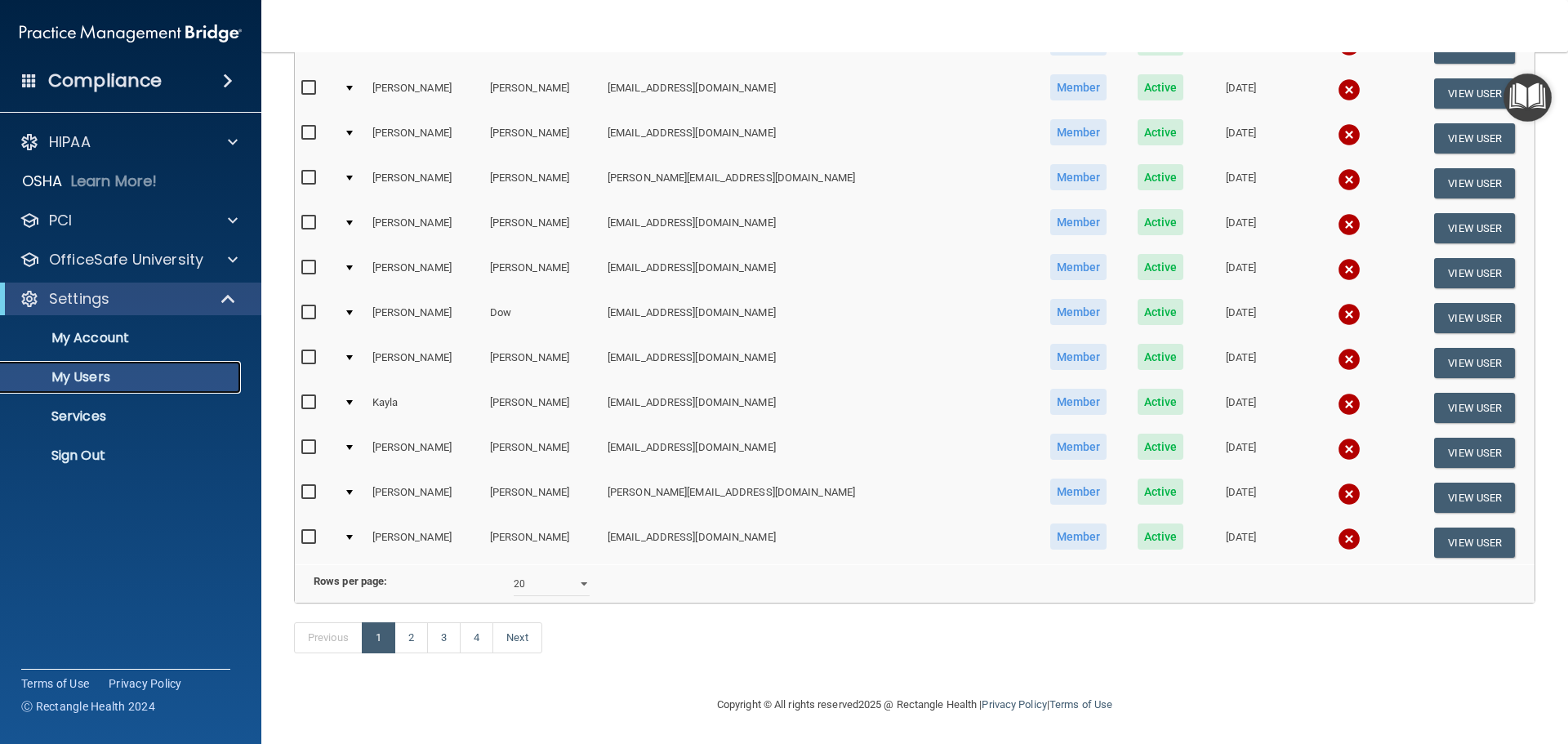
scroll to position [607, 0]
click at [414, 636] on link "2" at bounding box center [411, 638] width 34 height 31
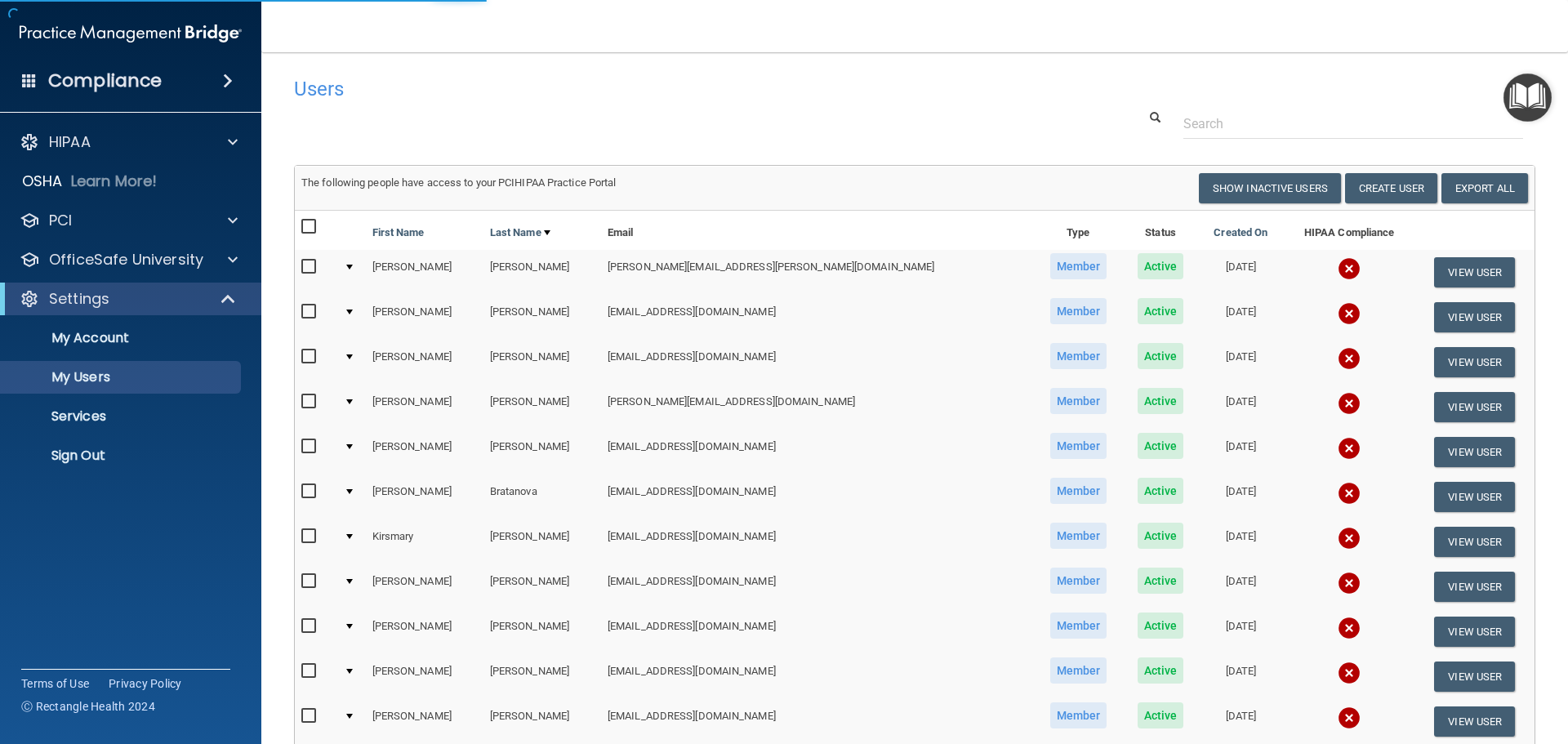
select select "20"
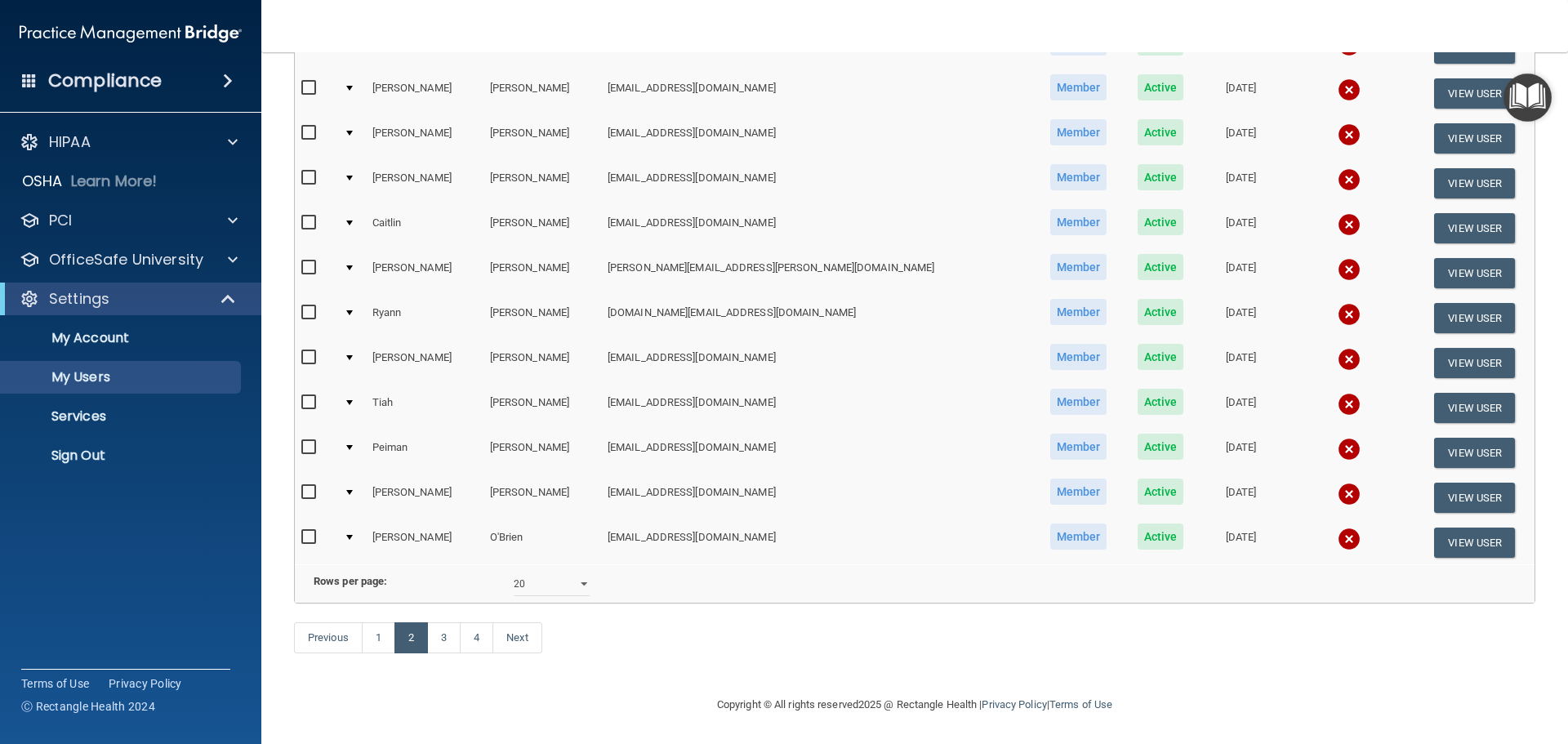
scroll to position [607, 0]
click at [443, 638] on link "3" at bounding box center [444, 638] width 34 height 31
select select "20"
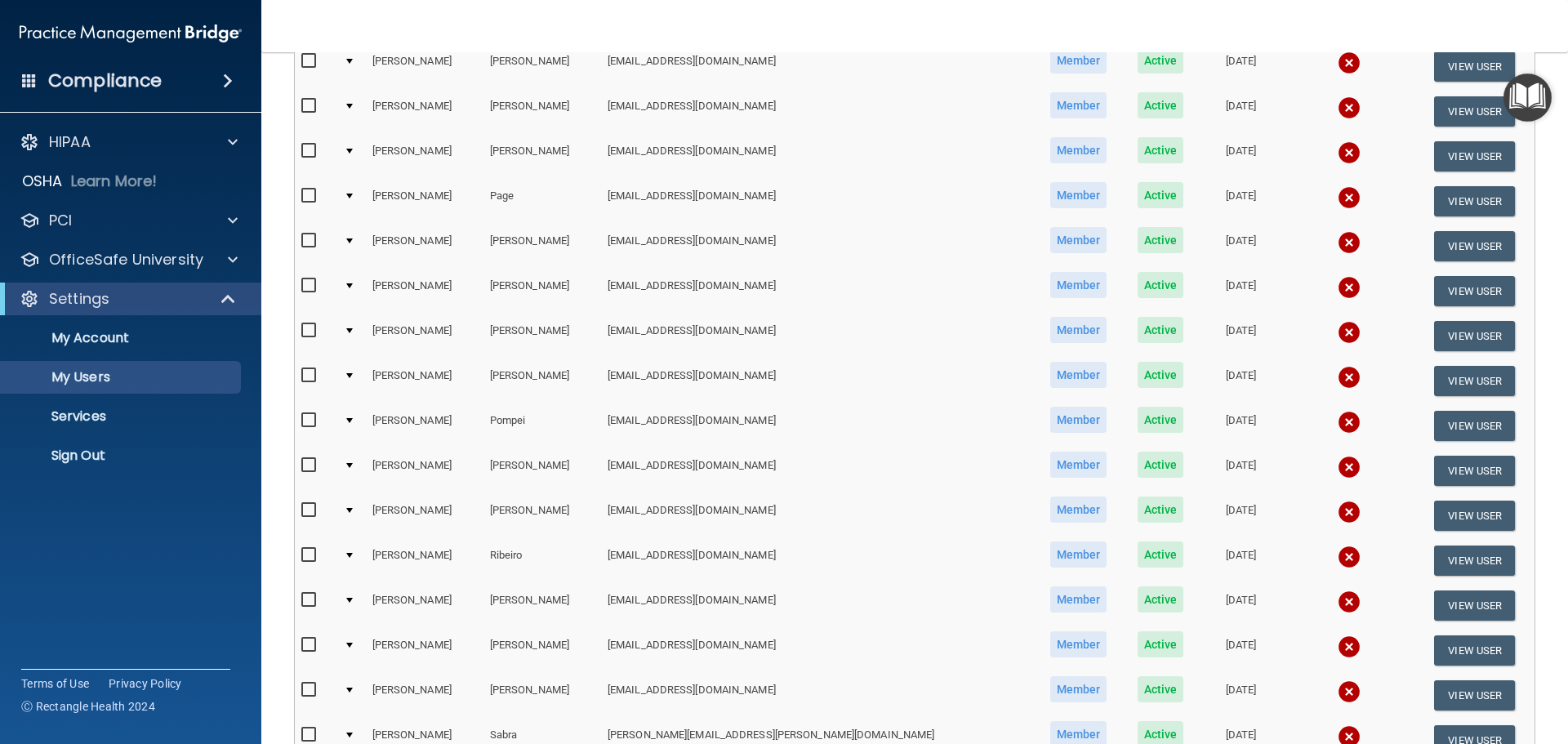
scroll to position [245, 0]
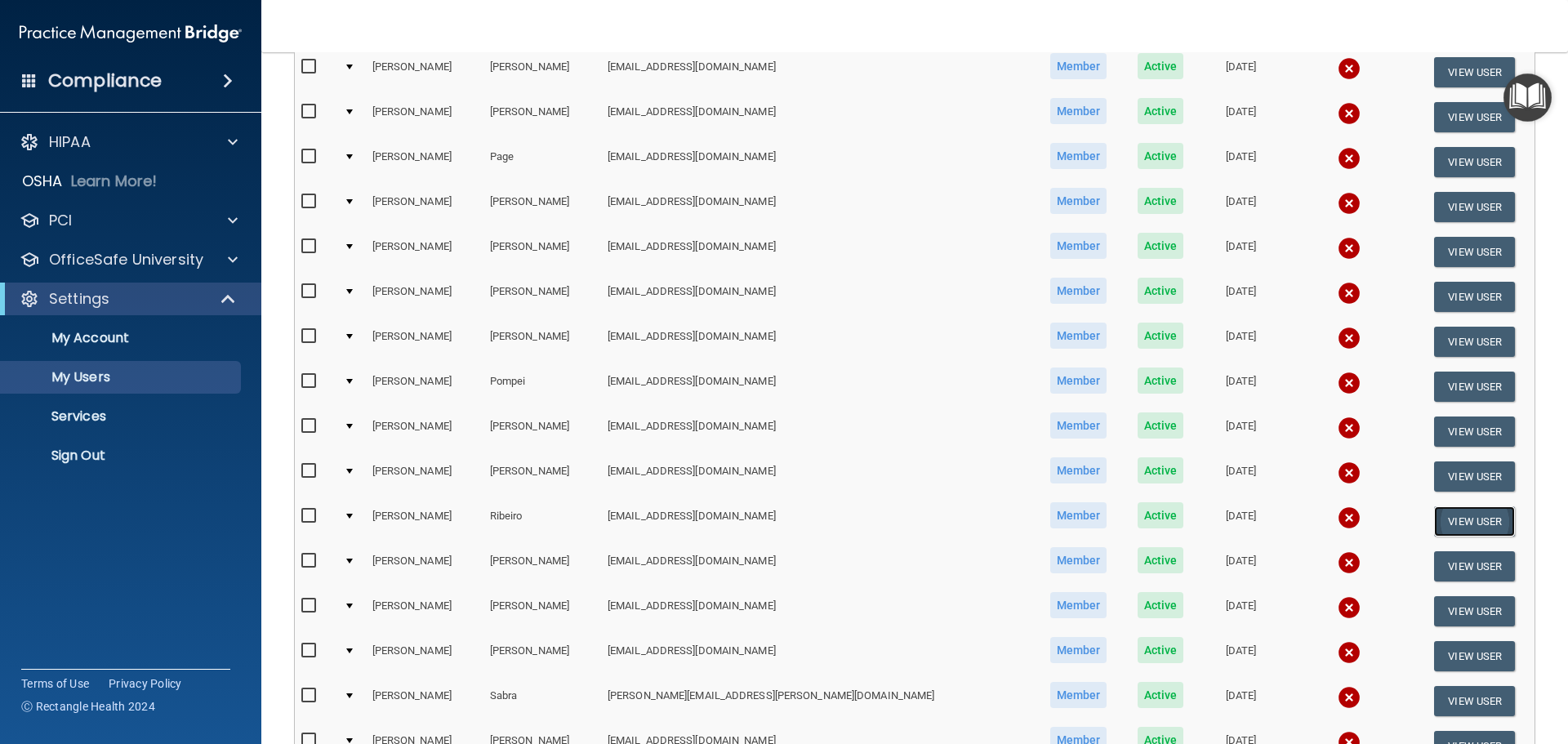
click at [1434, 519] on button "View User" at bounding box center [1474, 521] width 81 height 30
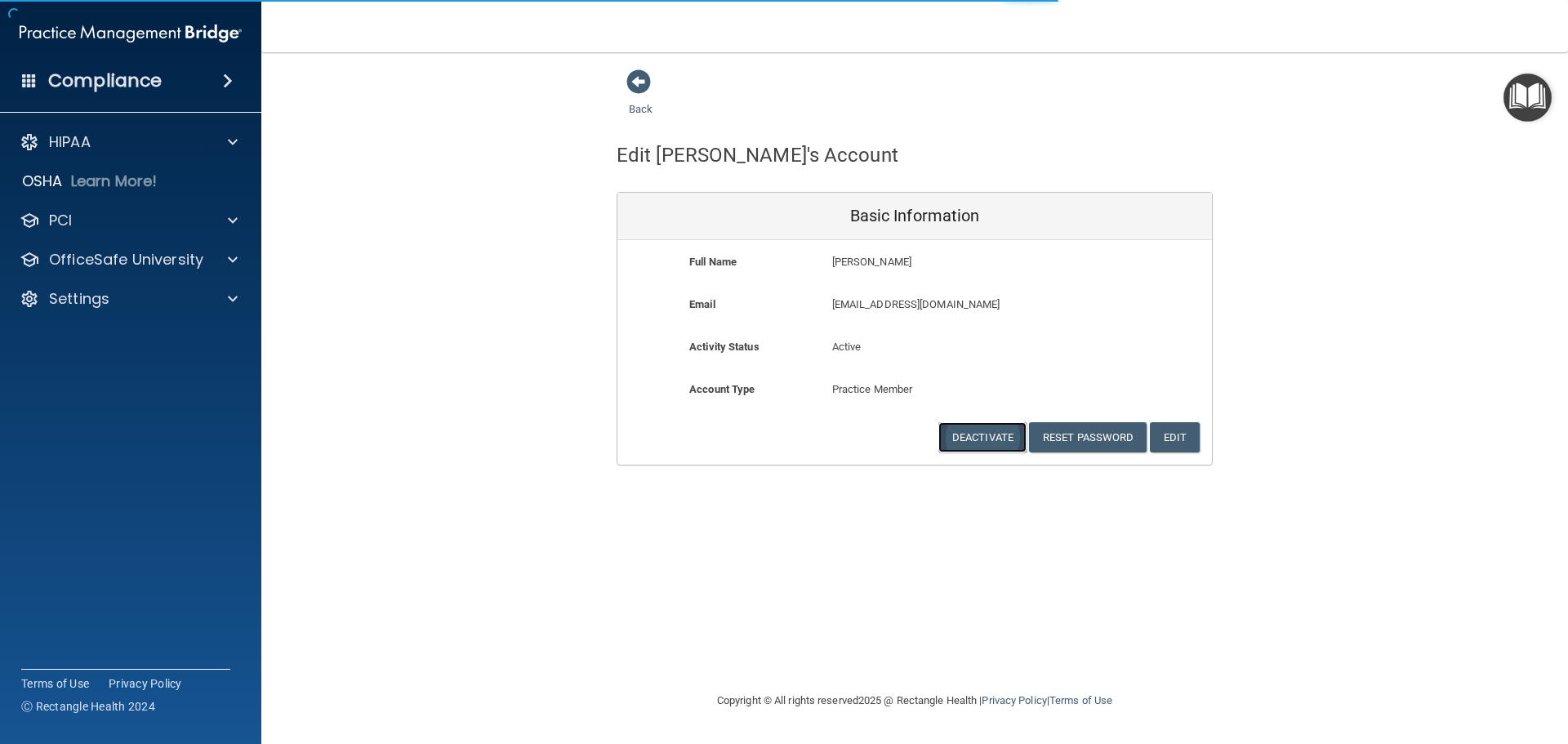
click at [977, 438] on button "Deactivate" at bounding box center [983, 437] width 88 height 30
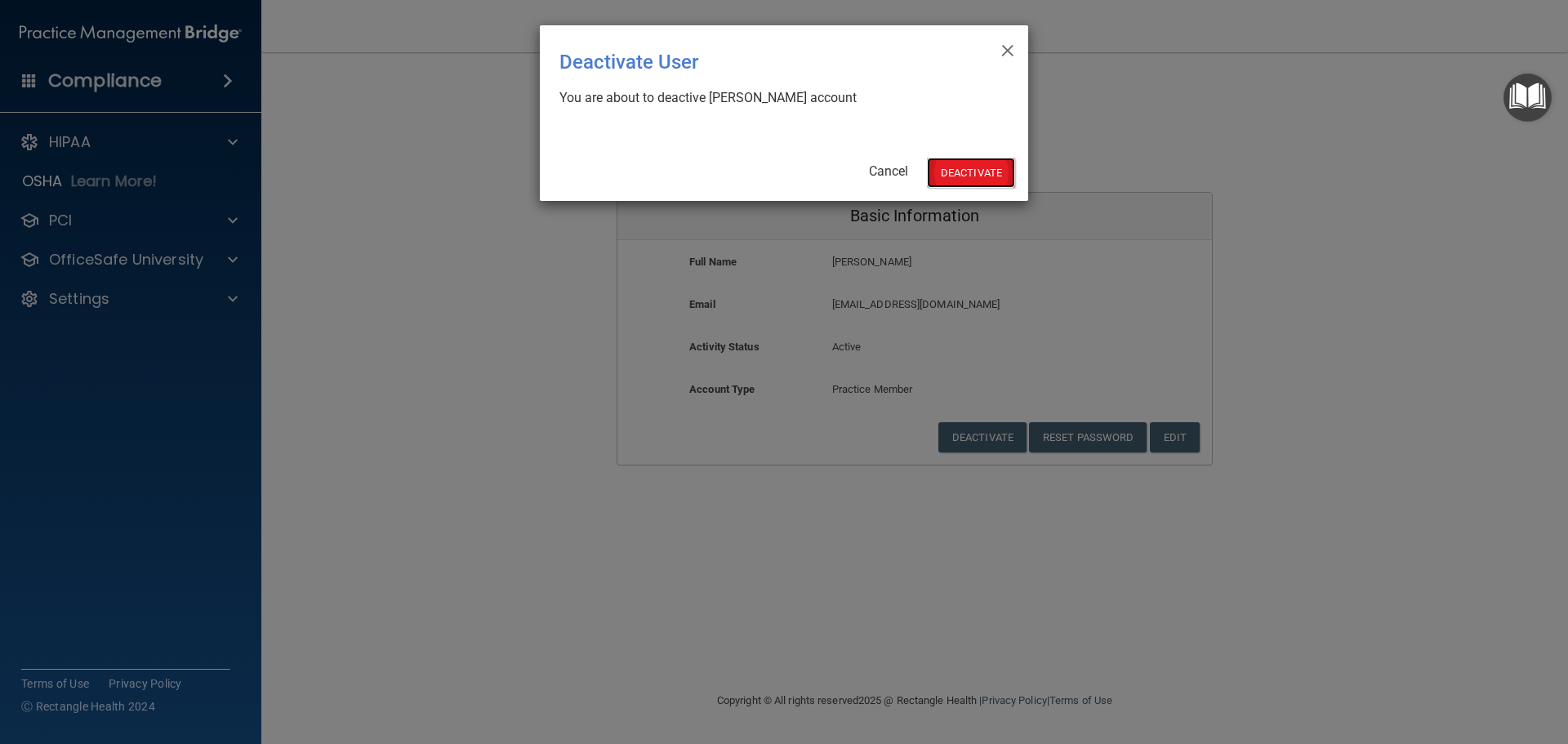
click at [968, 174] on button "Deactivate" at bounding box center [971, 172] width 88 height 30
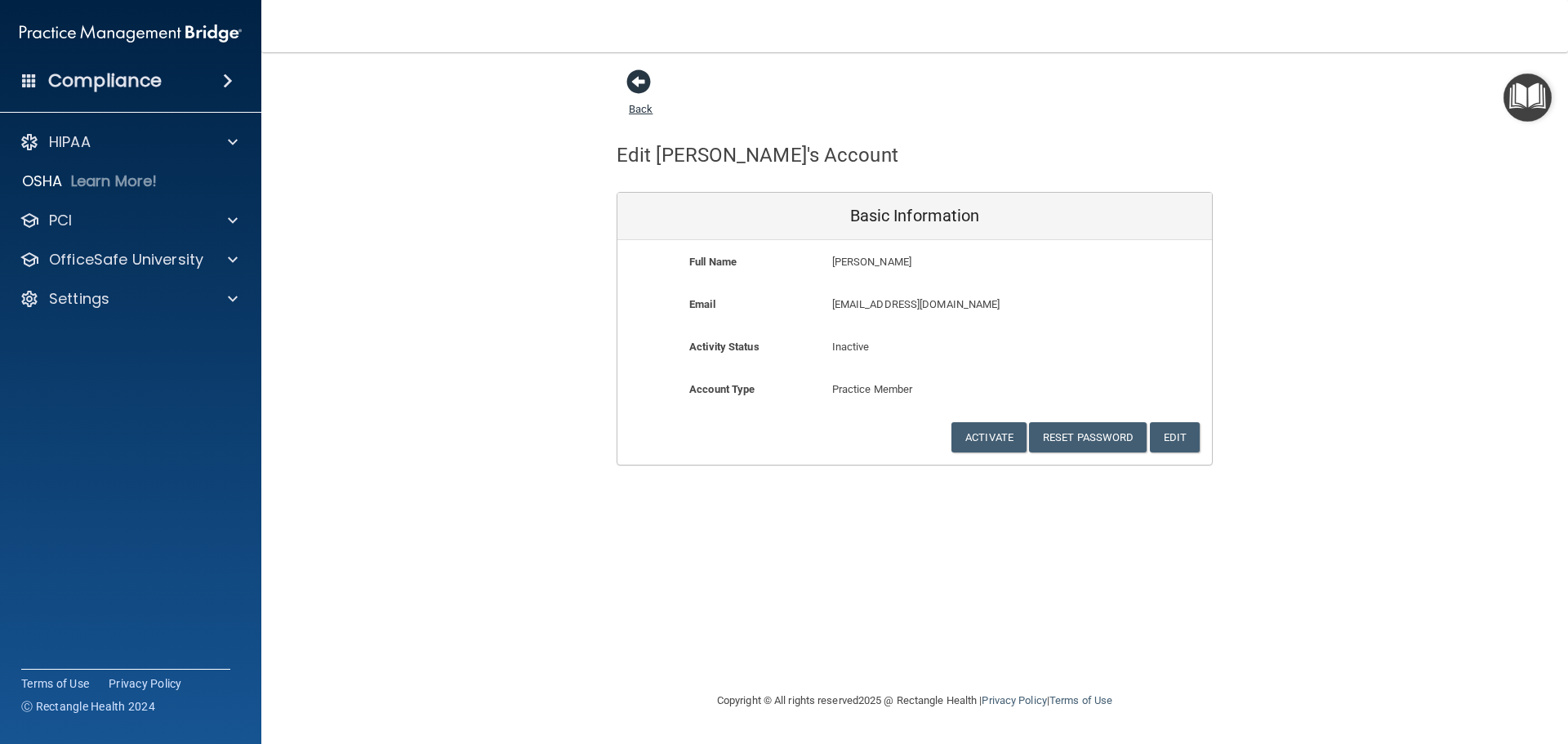
click at [641, 84] on span at bounding box center [639, 82] width 25 height 25
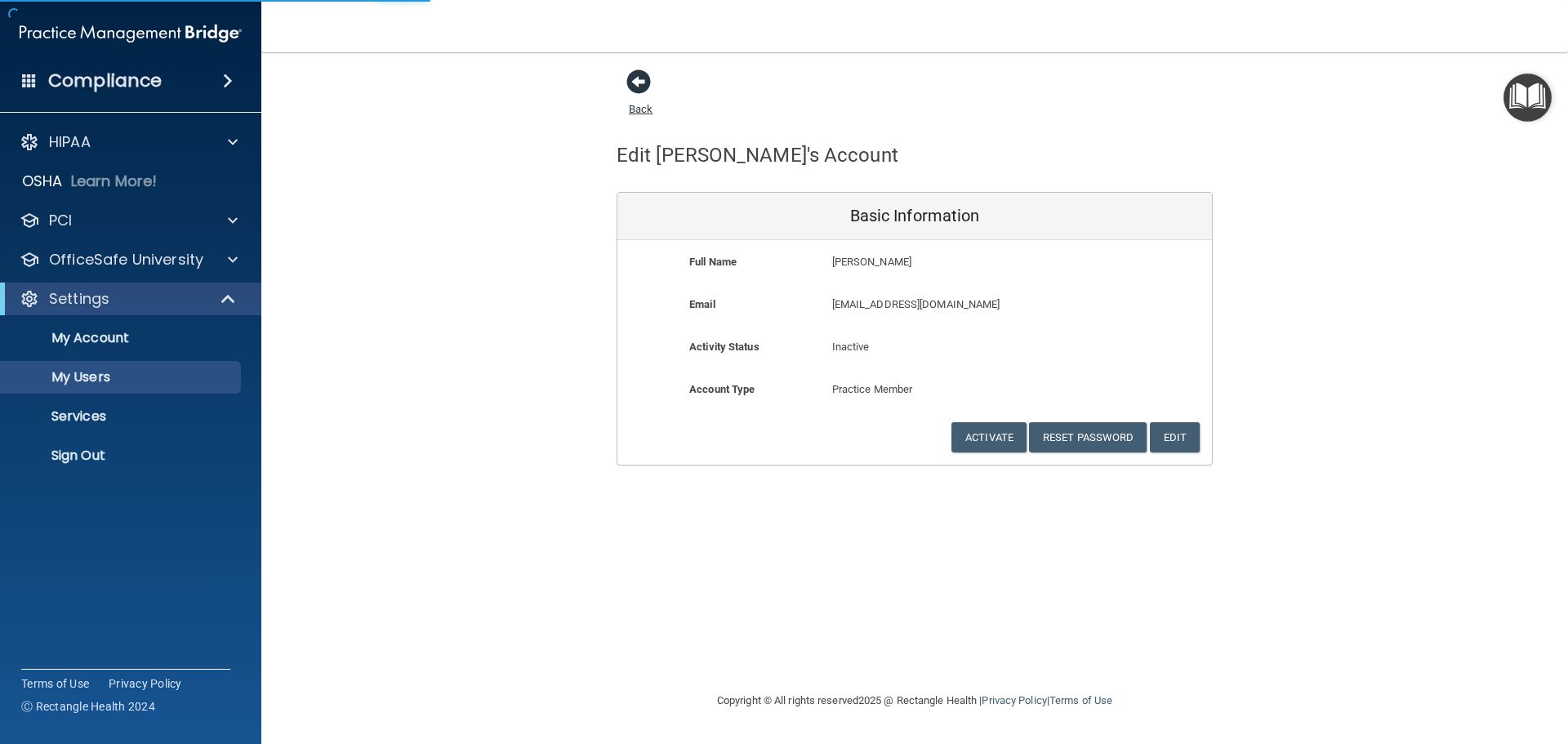
click at [634, 112] on link "Back" at bounding box center [640, 99] width 24 height 32
select select "20"
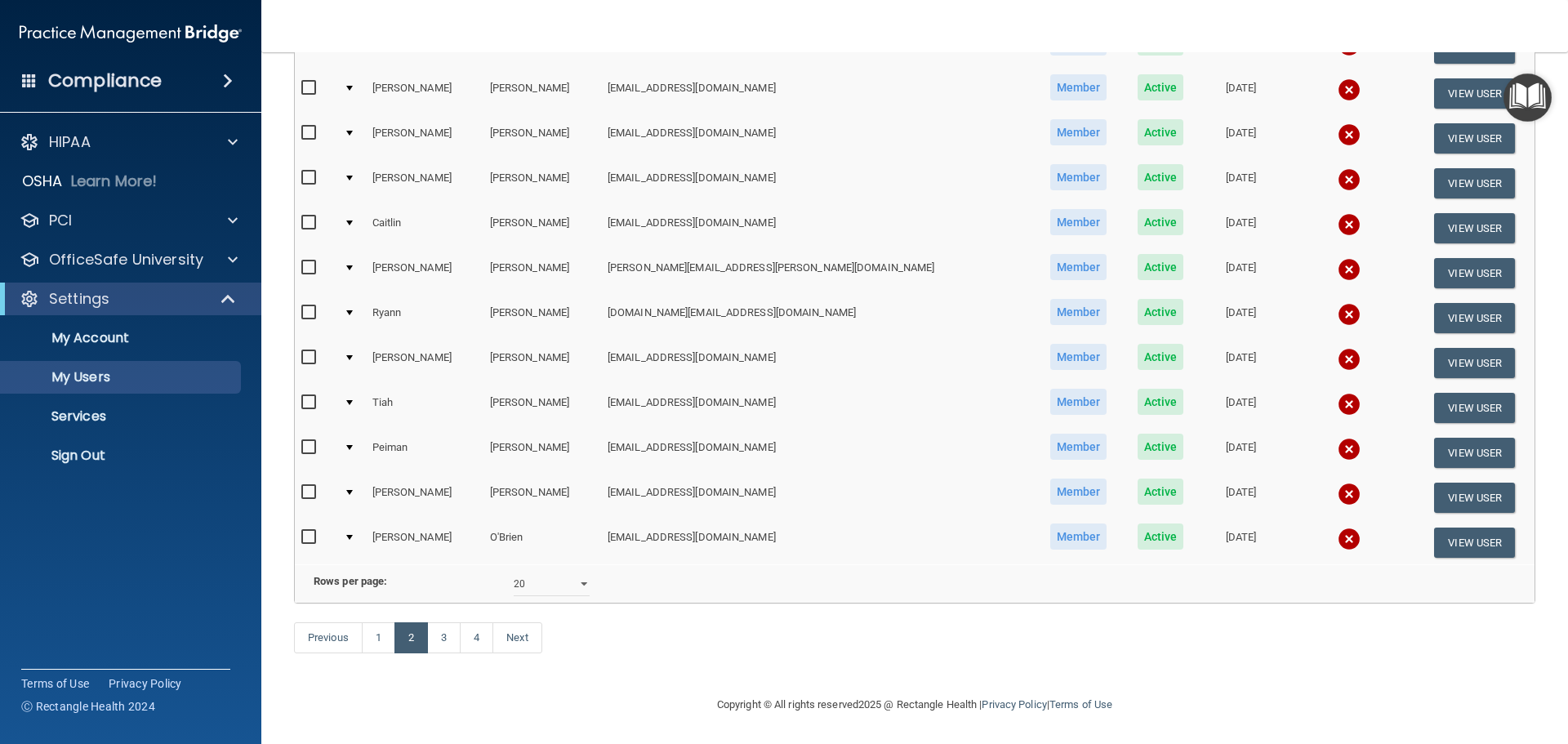
scroll to position [607, 0]
click at [444, 640] on link "3" at bounding box center [444, 638] width 34 height 31
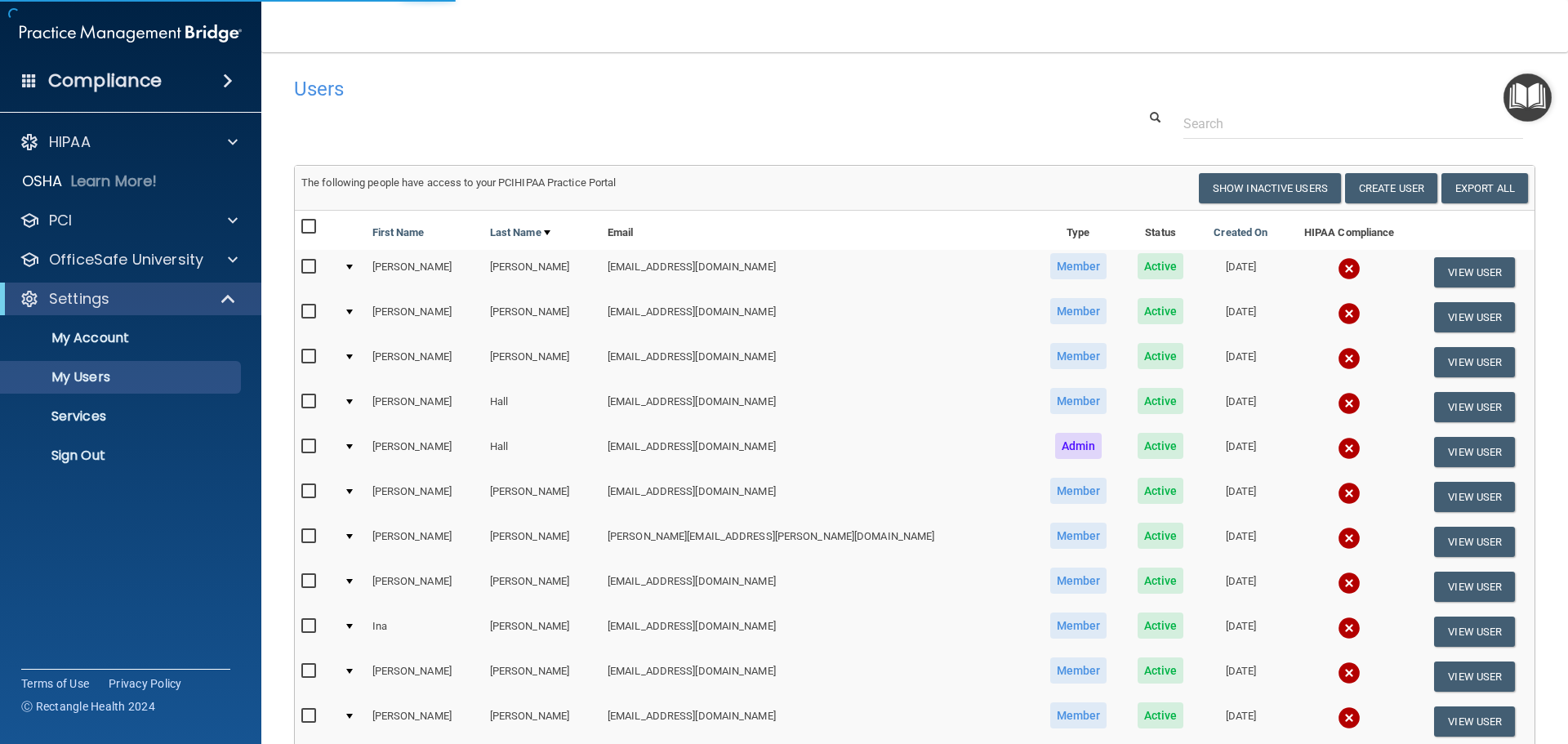
select select "20"
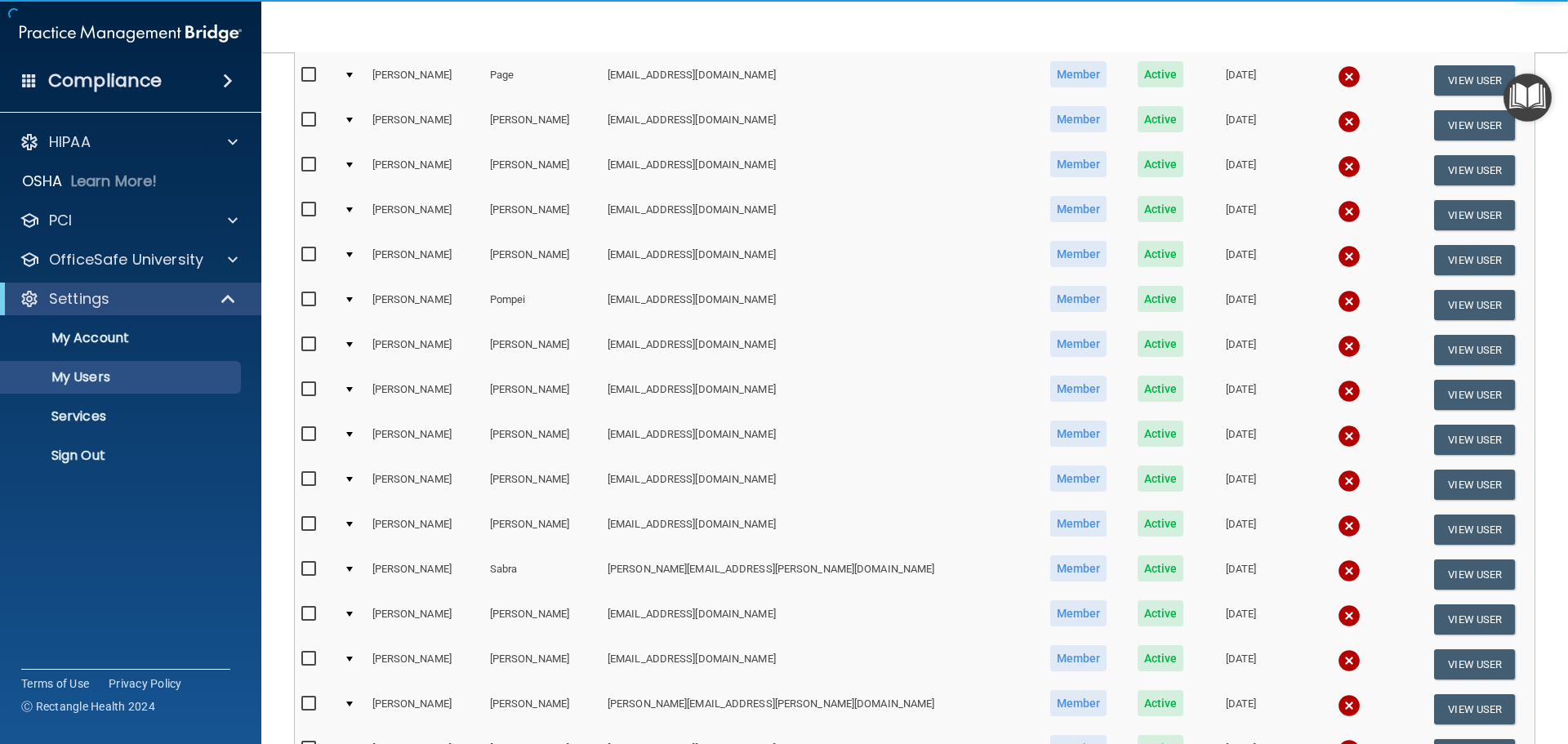
scroll to position [408, 0]
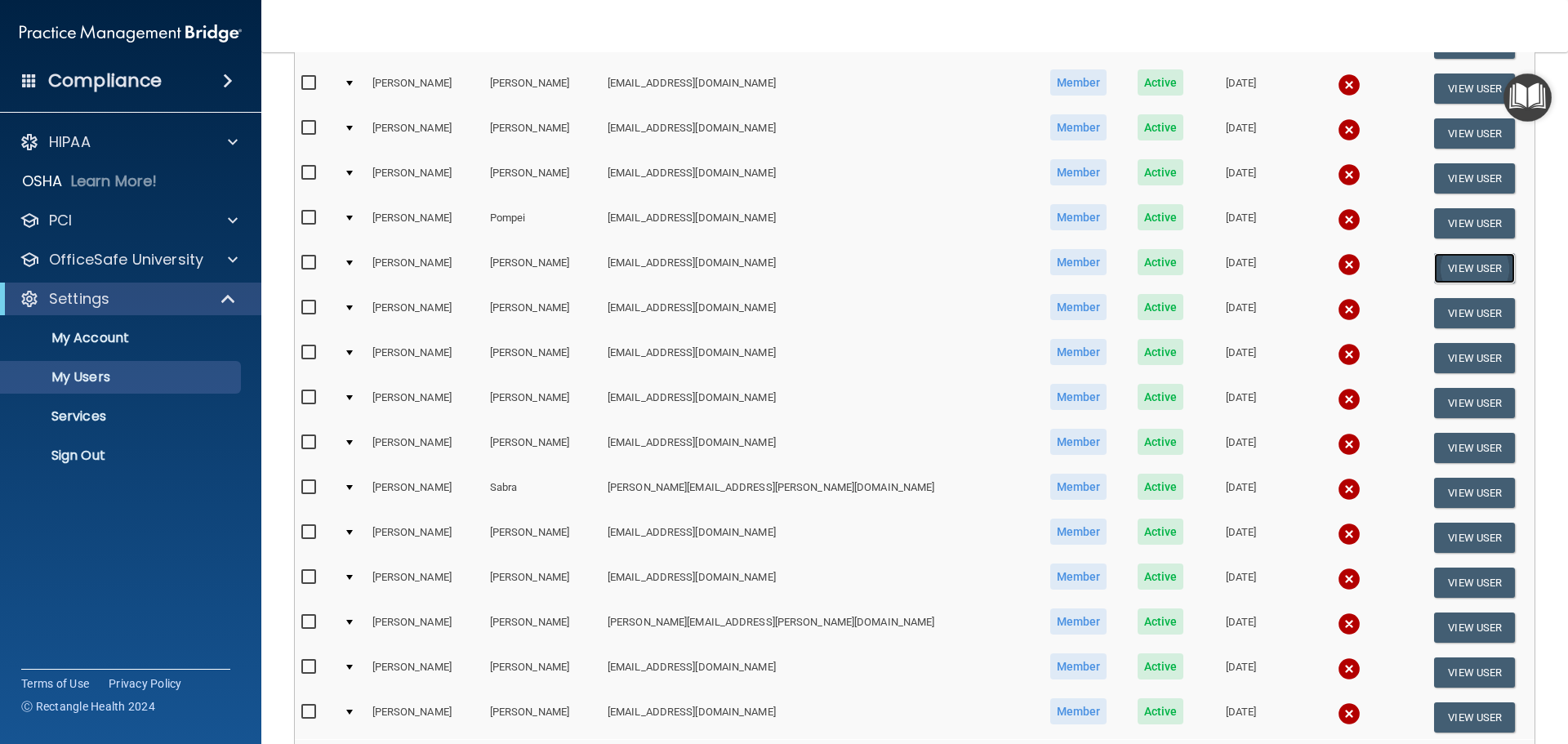
click at [1445, 262] on button "View User" at bounding box center [1474, 268] width 81 height 30
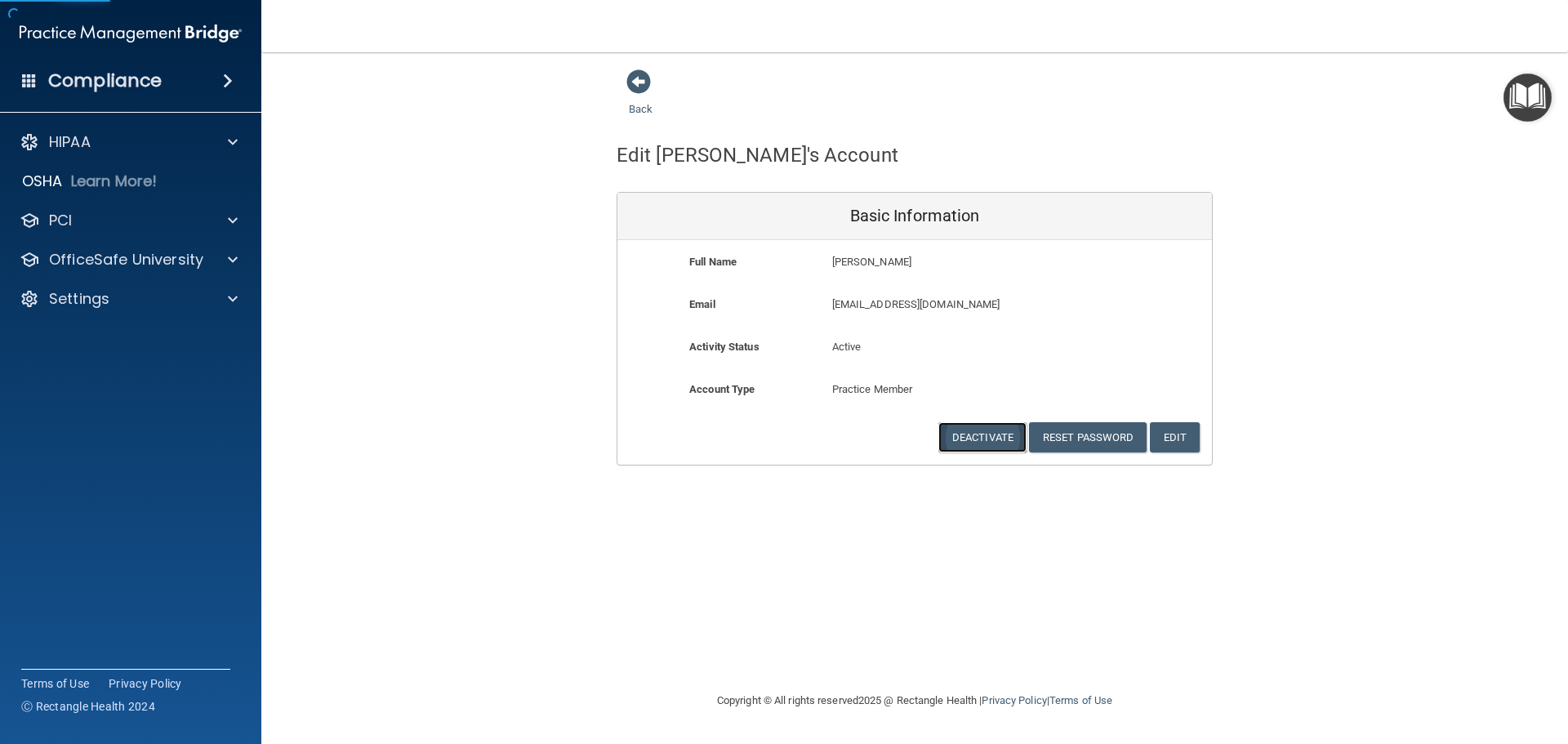
click at [977, 434] on button "Deactivate" at bounding box center [983, 437] width 88 height 30
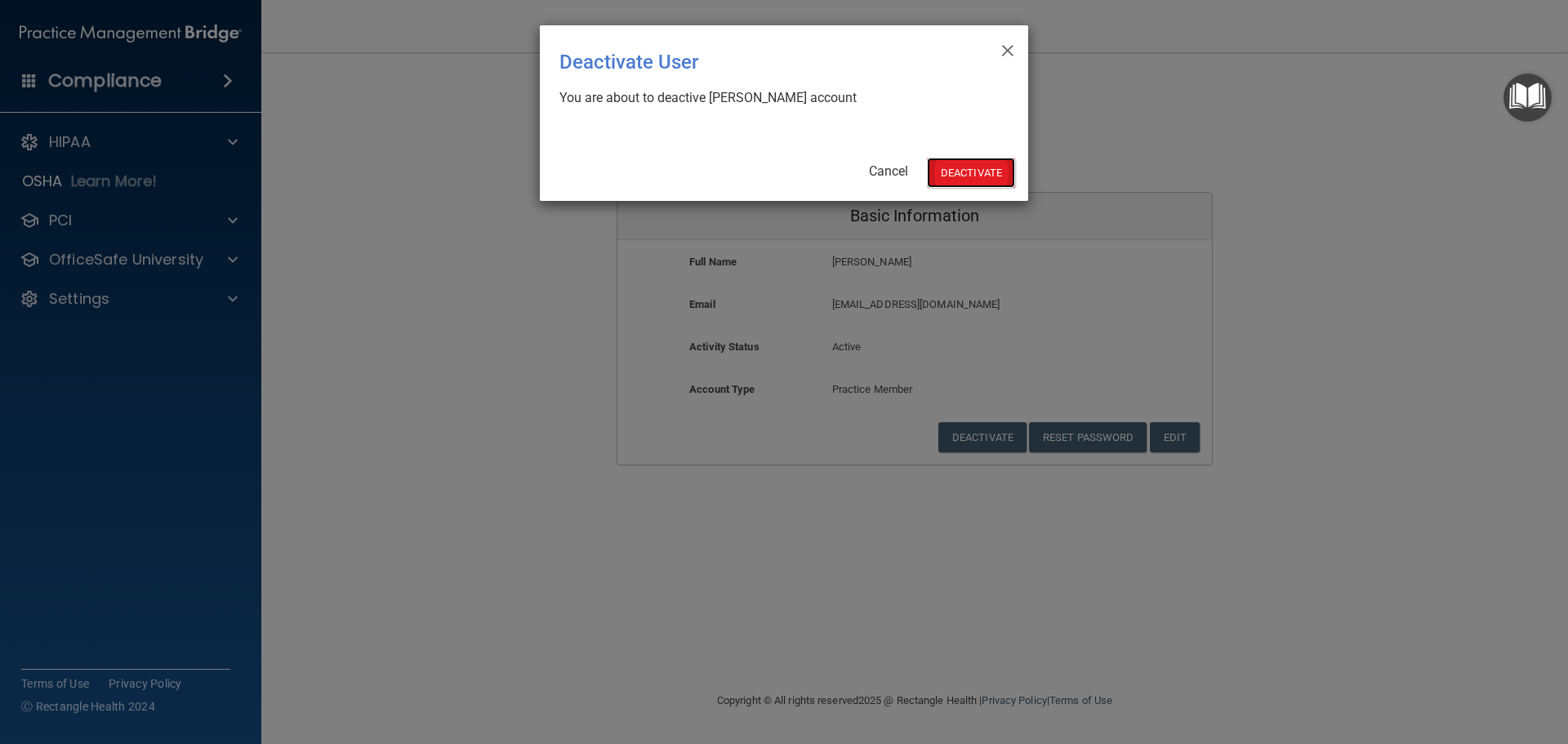
click at [985, 167] on button "Deactivate" at bounding box center [971, 172] width 88 height 30
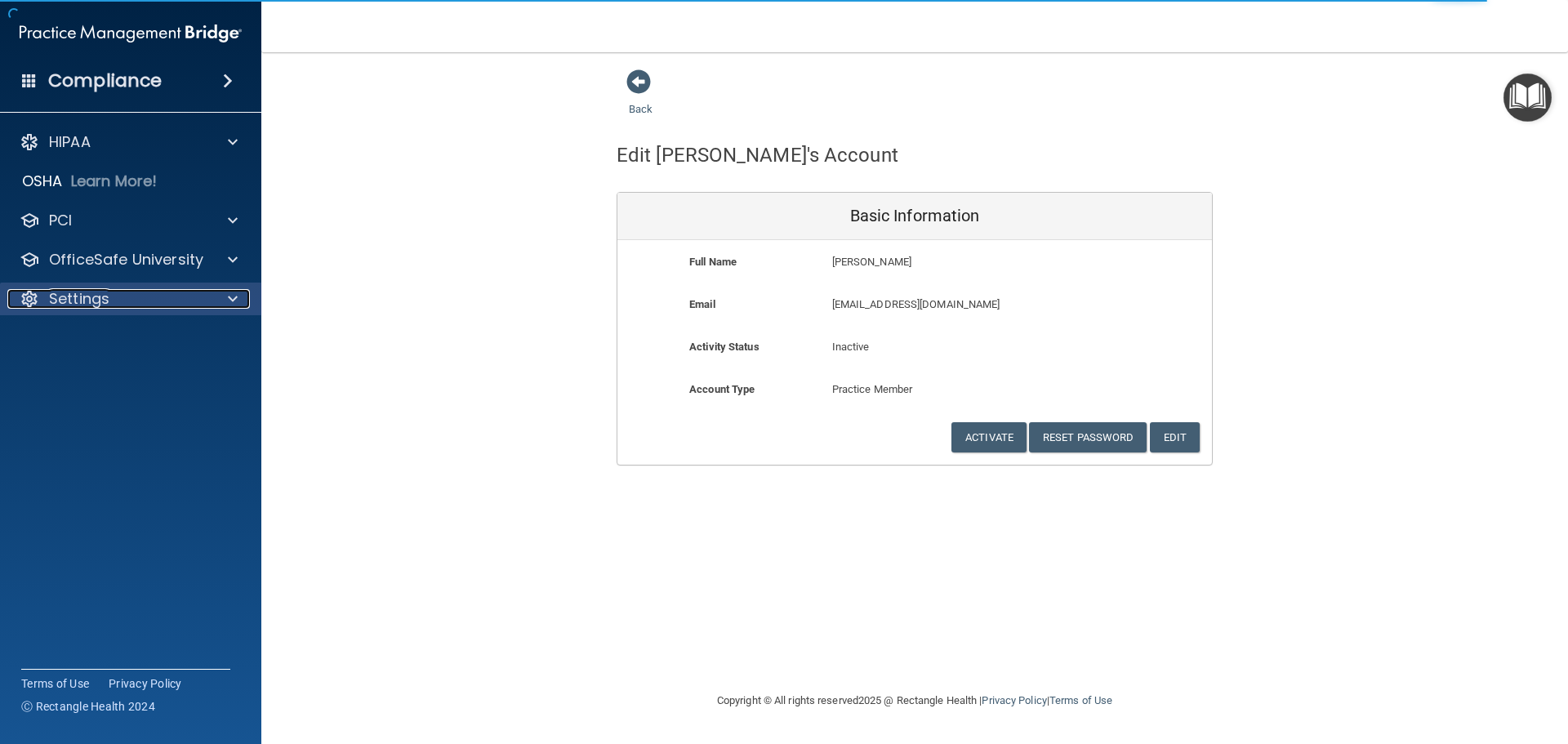
click at [71, 301] on p "Settings" at bounding box center [79, 299] width 61 height 20
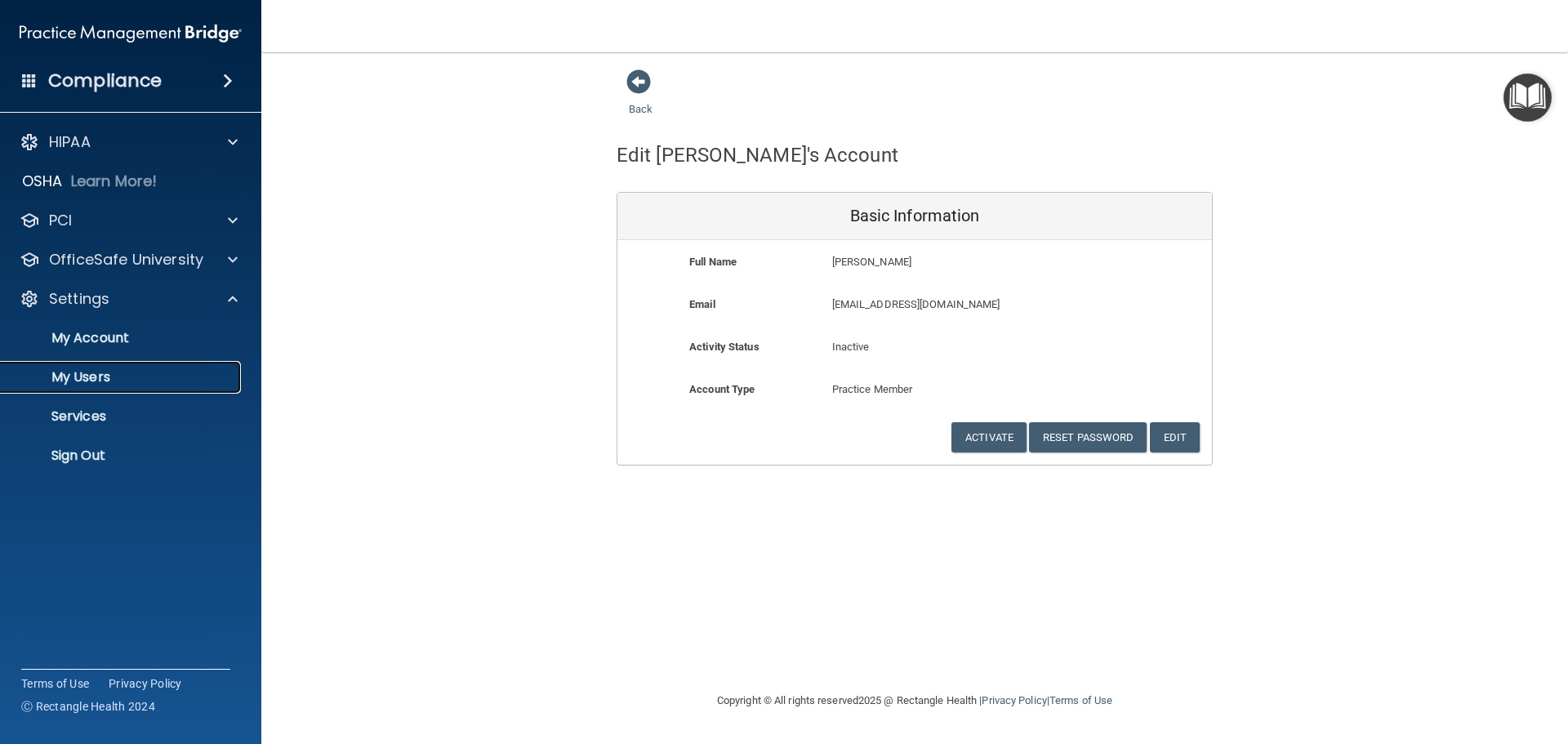
click at [83, 377] on p "My Users" at bounding box center [122, 377] width 223 height 16
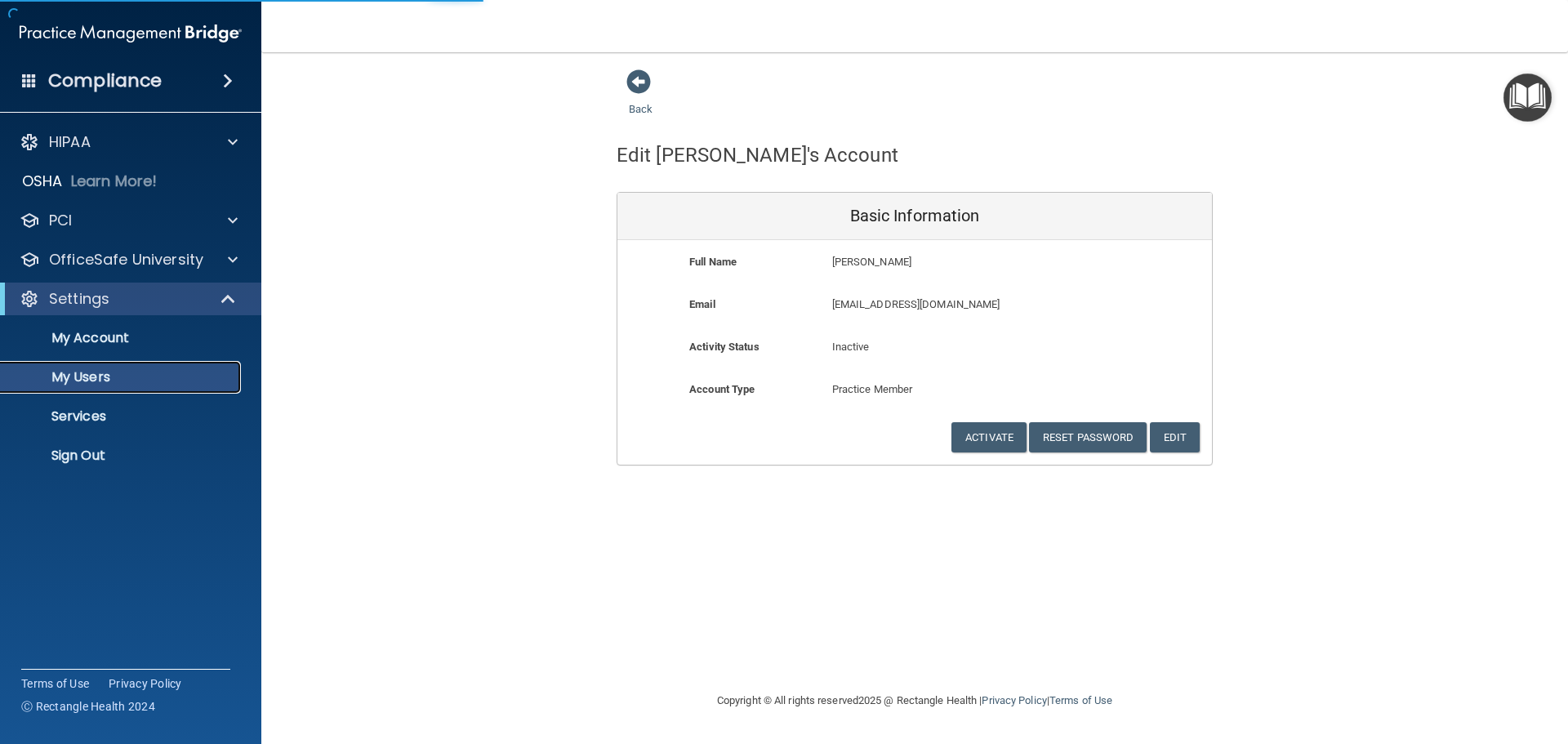
select select "20"
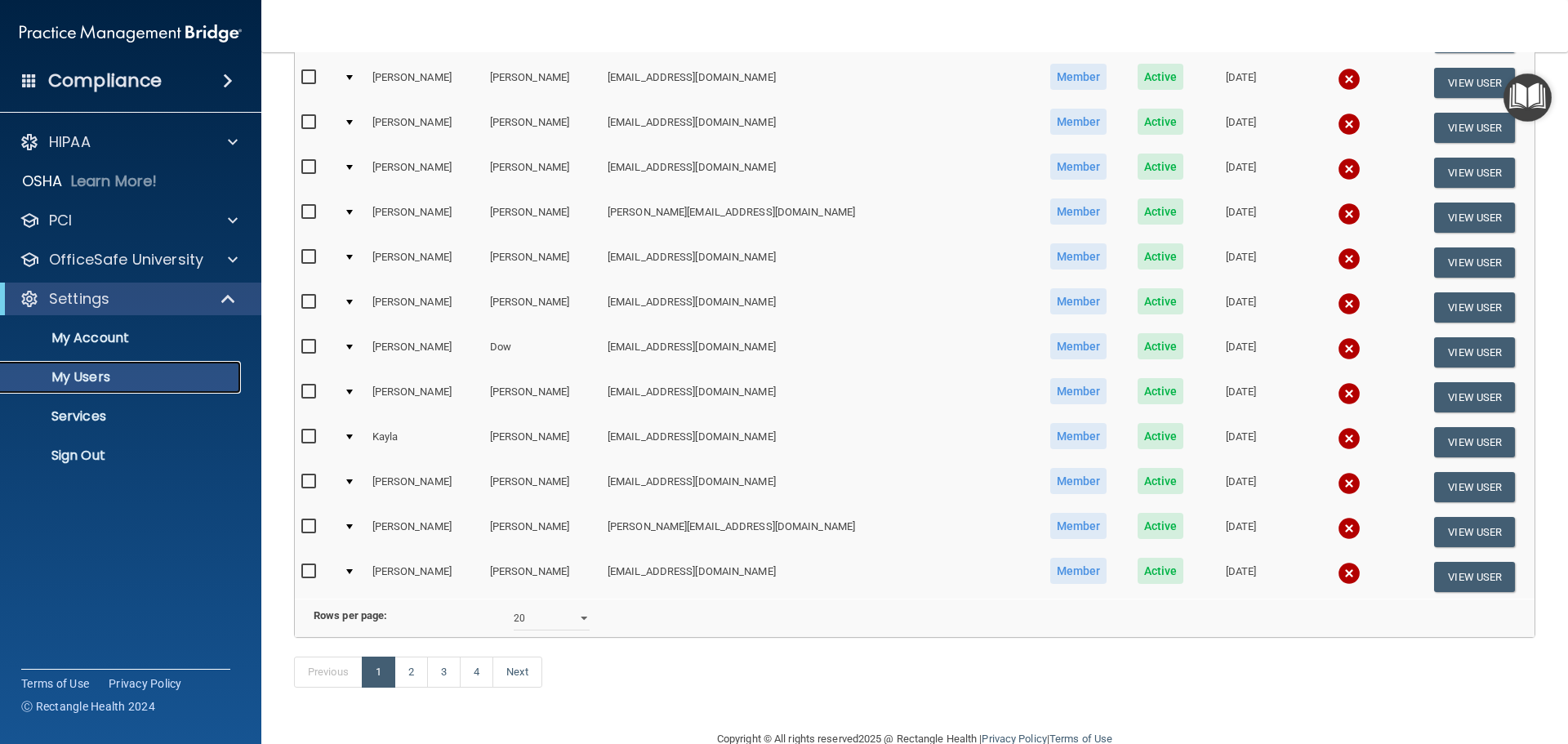
scroll to position [607, 0]
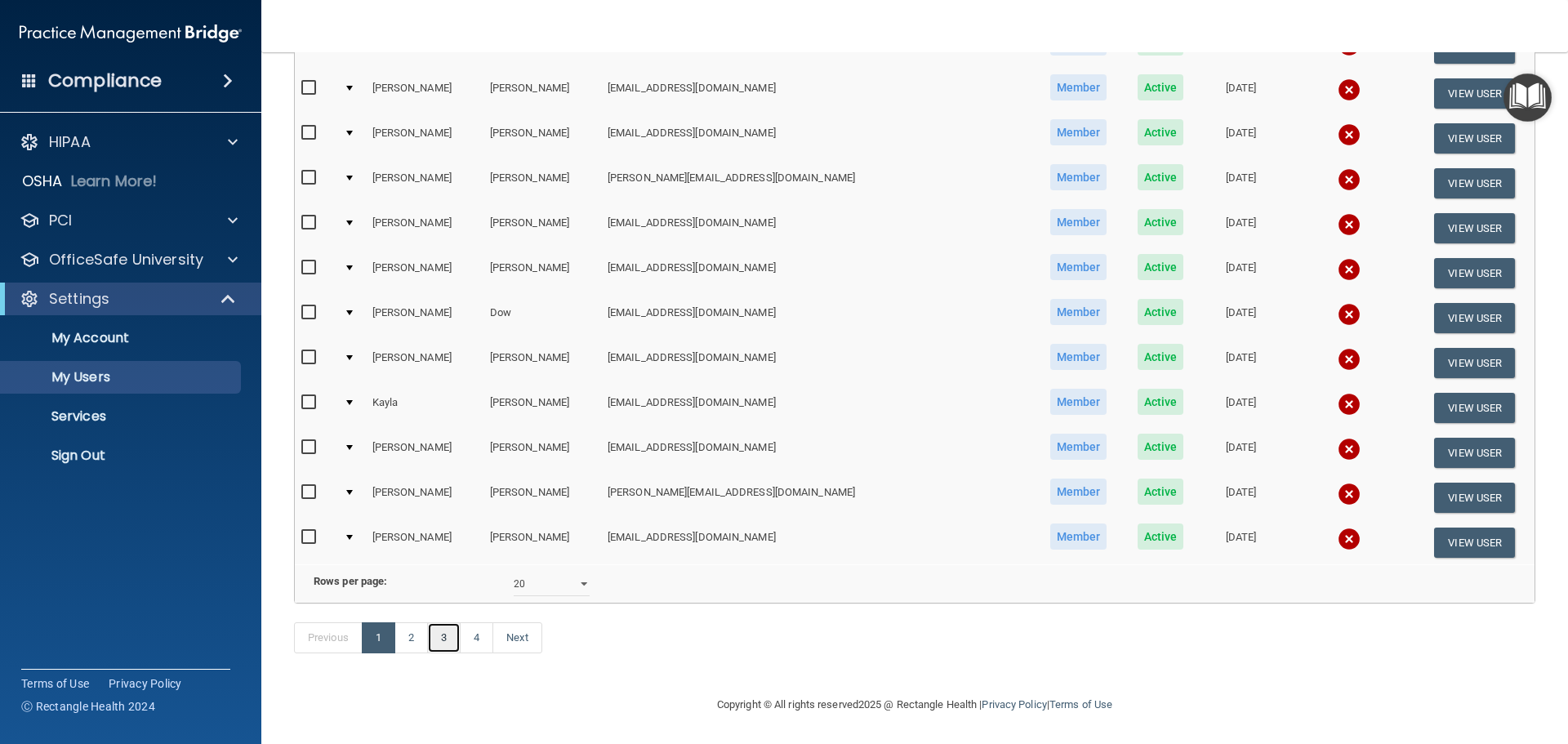
click at [441, 643] on link "3" at bounding box center [444, 638] width 34 height 31
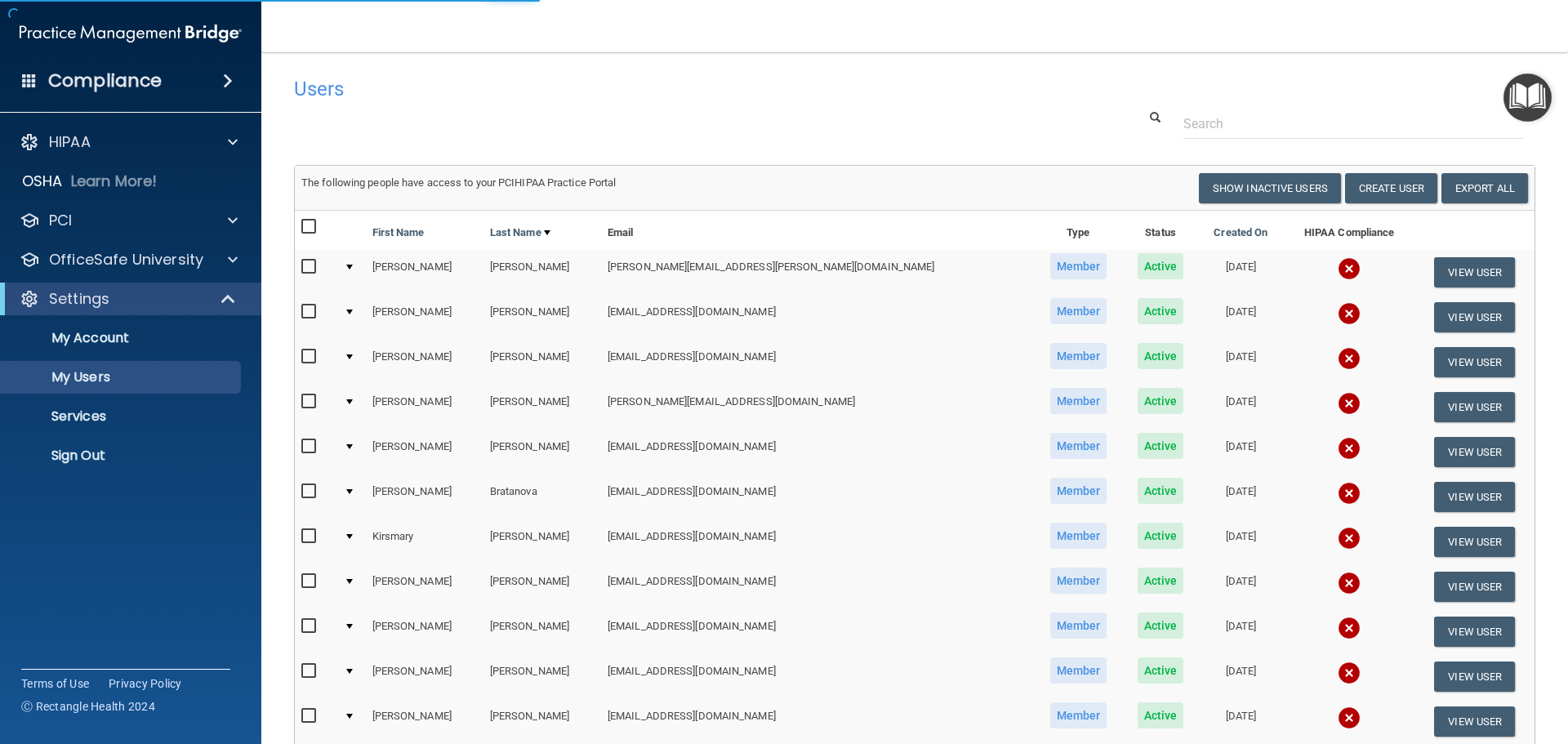
select select "20"
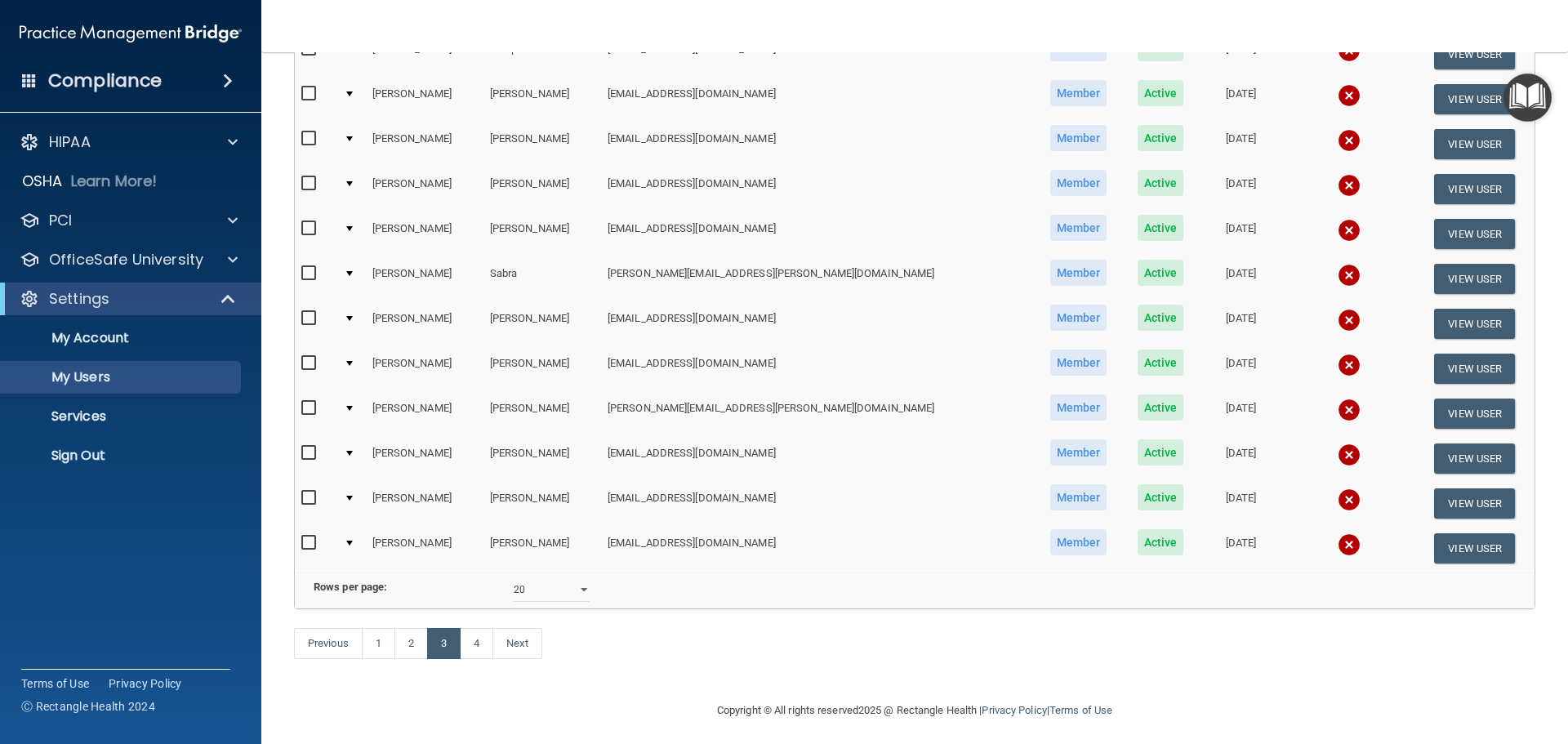
scroll to position [607, 0]
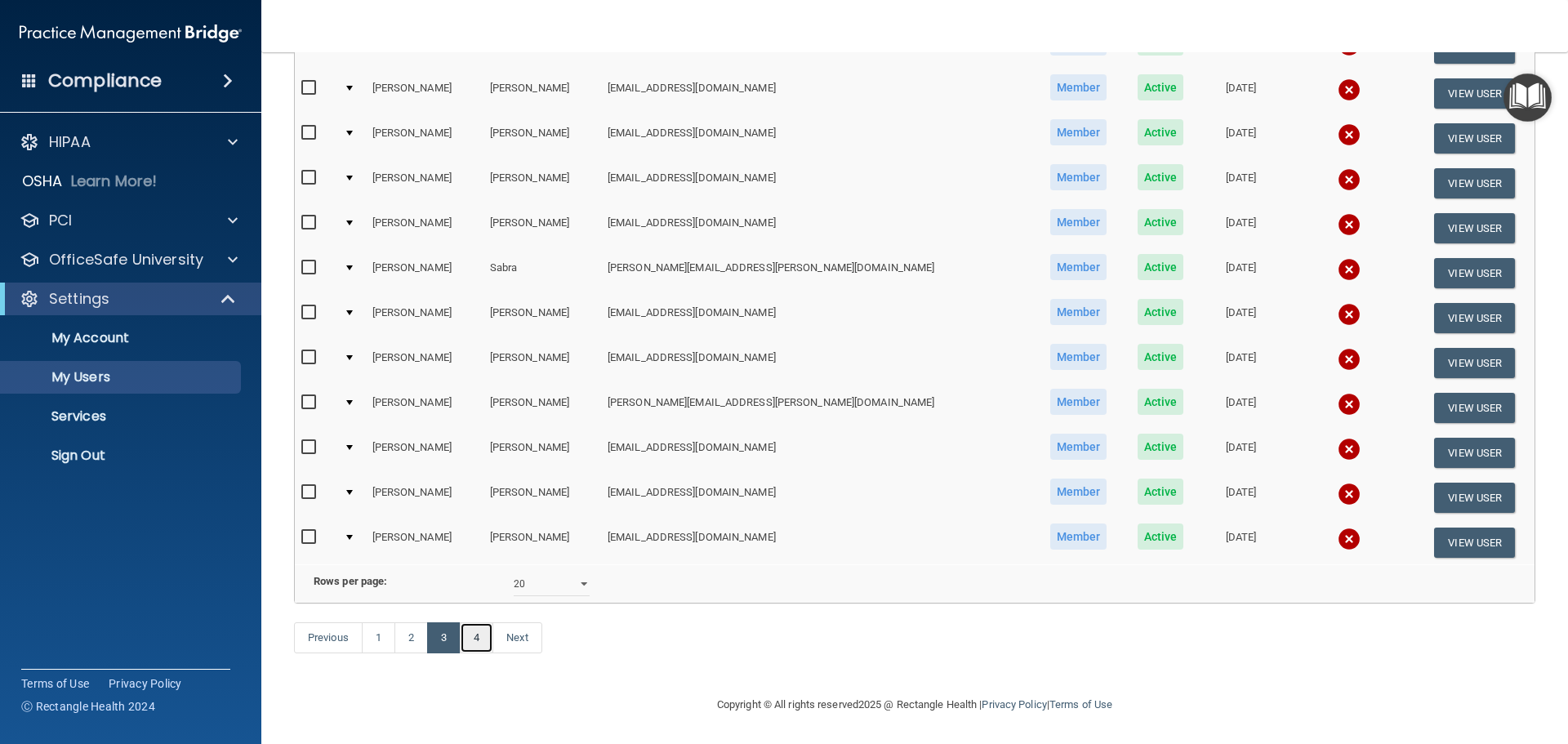
click at [482, 638] on link "4" at bounding box center [476, 638] width 34 height 31
select select "20"
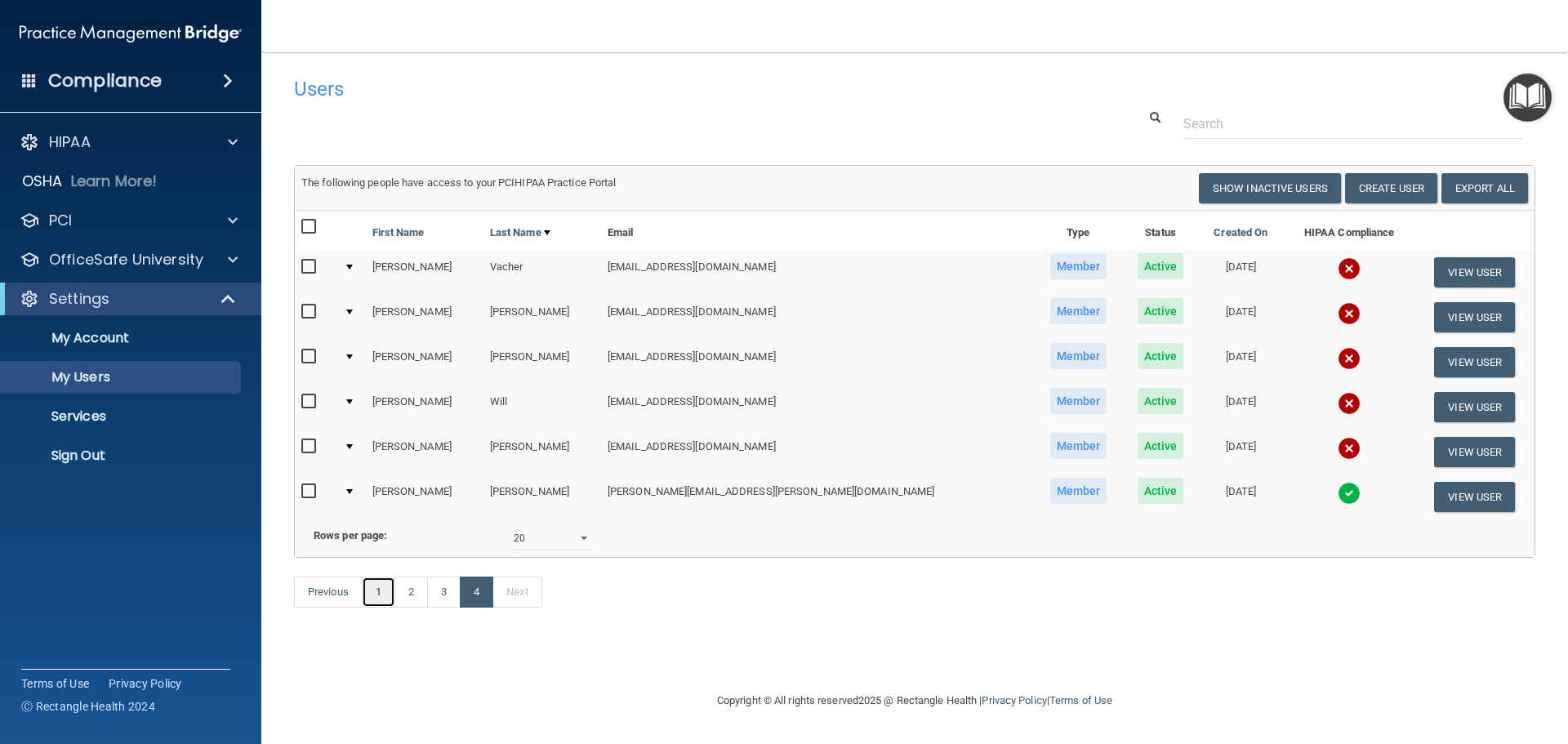
click at [379, 607] on link "1" at bounding box center [378, 592] width 34 height 31
select select "20"
